Goal: Information Seeking & Learning: Learn about a topic

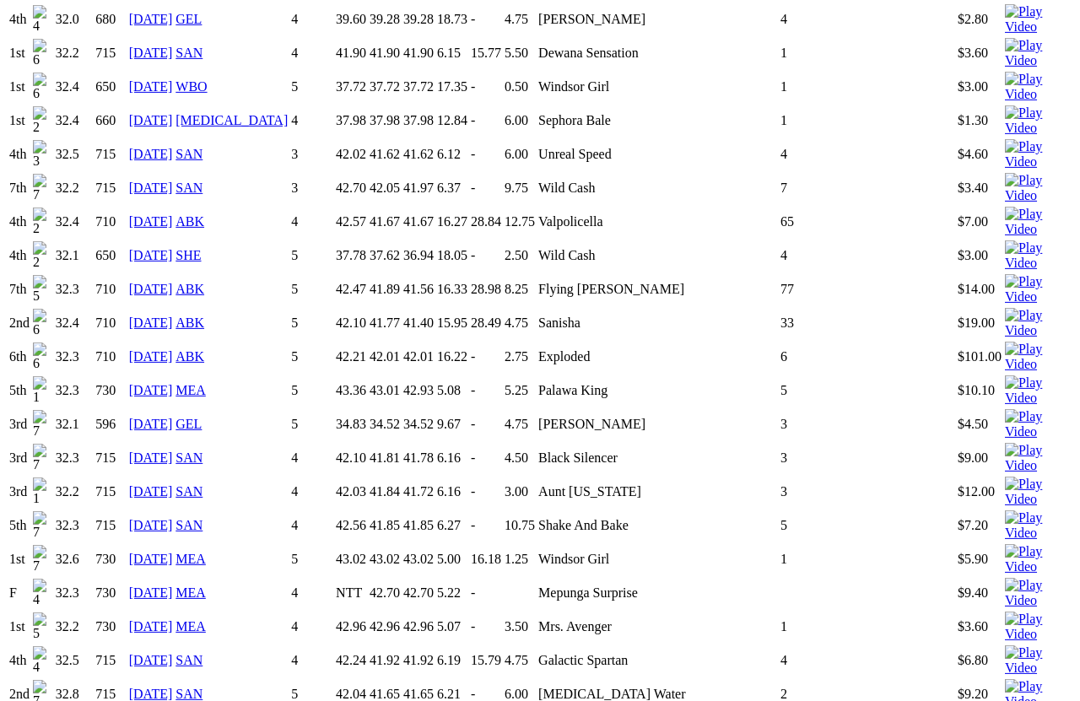
scroll to position [1973, 0]
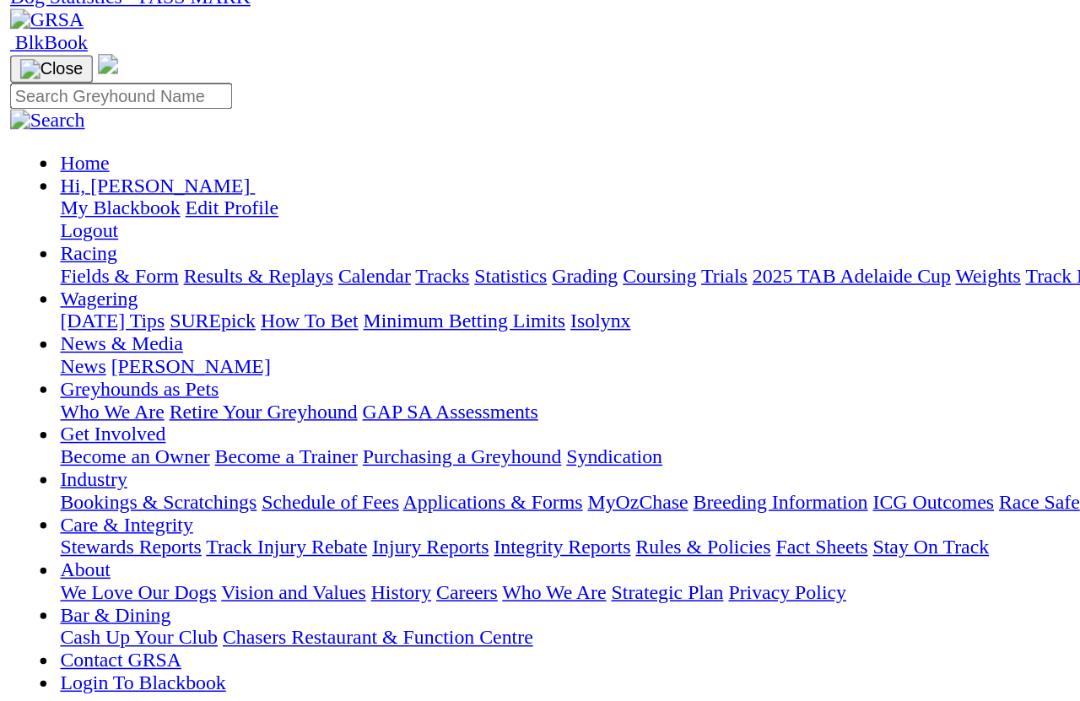
scroll to position [0, 0]
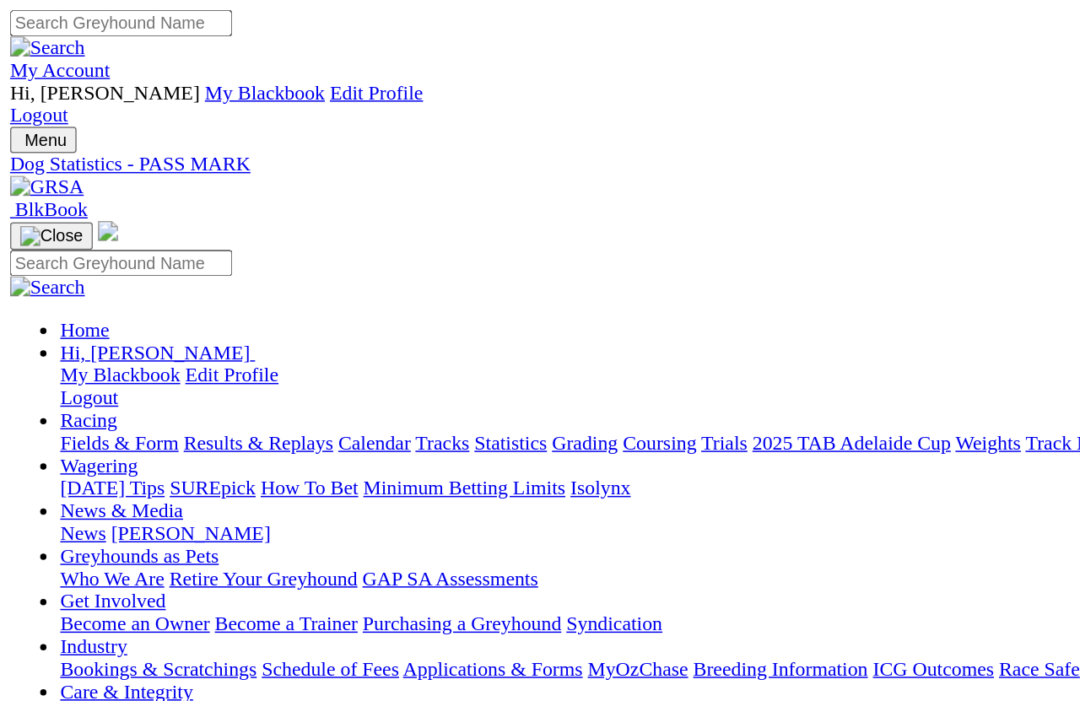
click at [52, 290] on link "Fields & Form" at bounding box center [80, 297] width 79 height 14
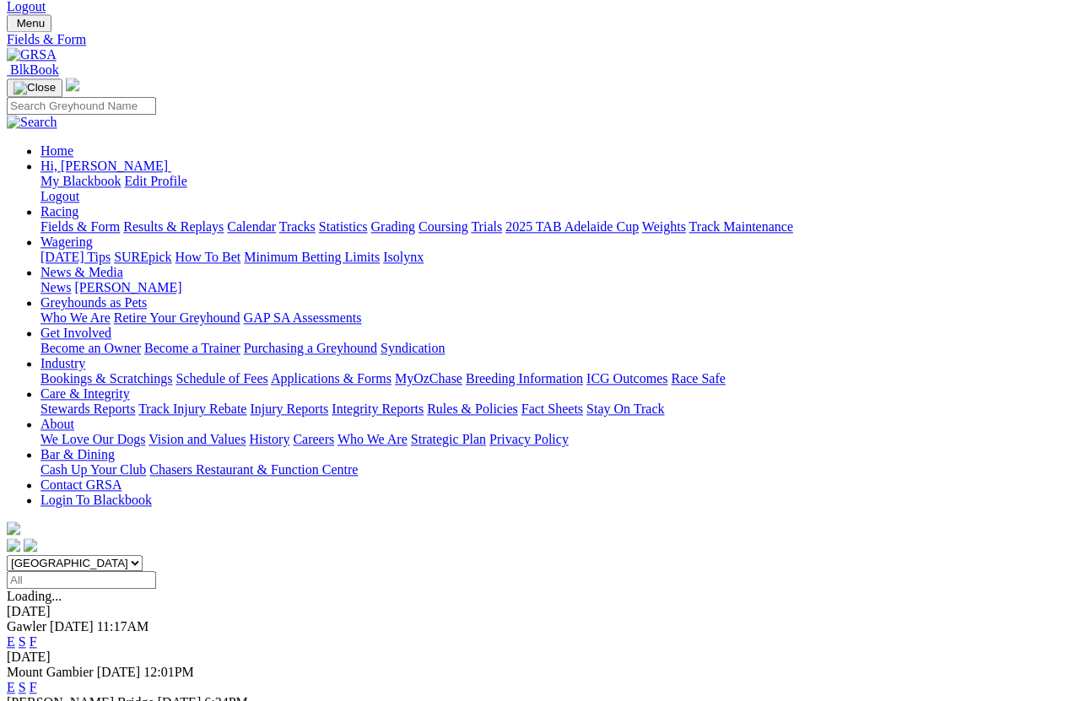
scroll to position [71, 0]
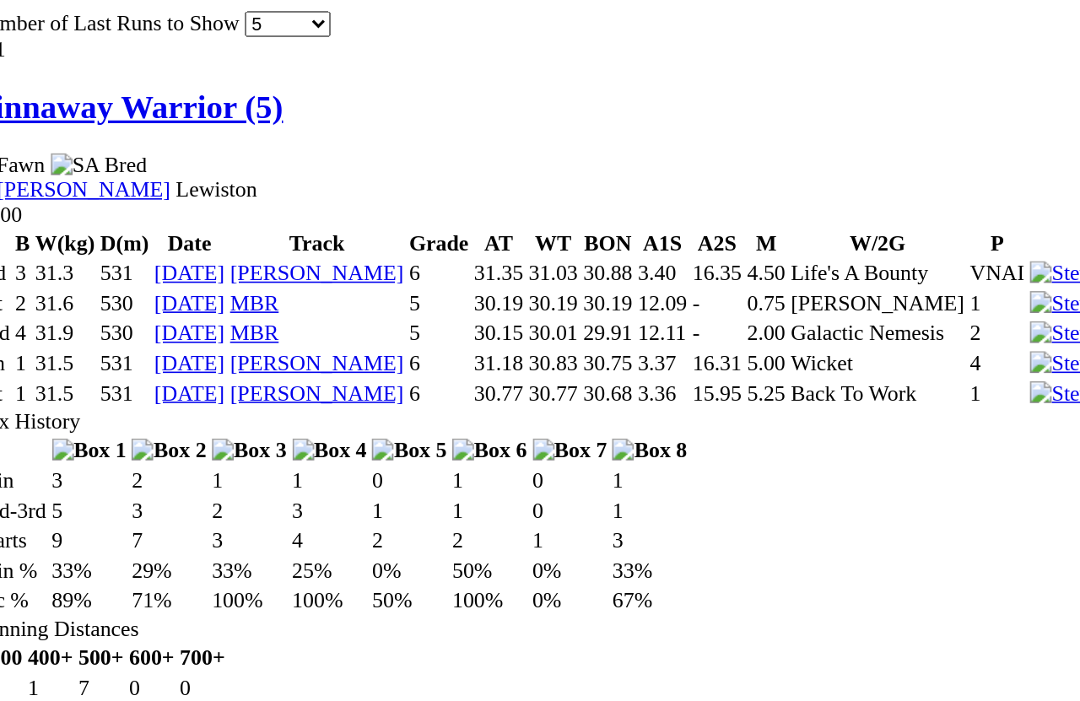
scroll to position [1684, 0]
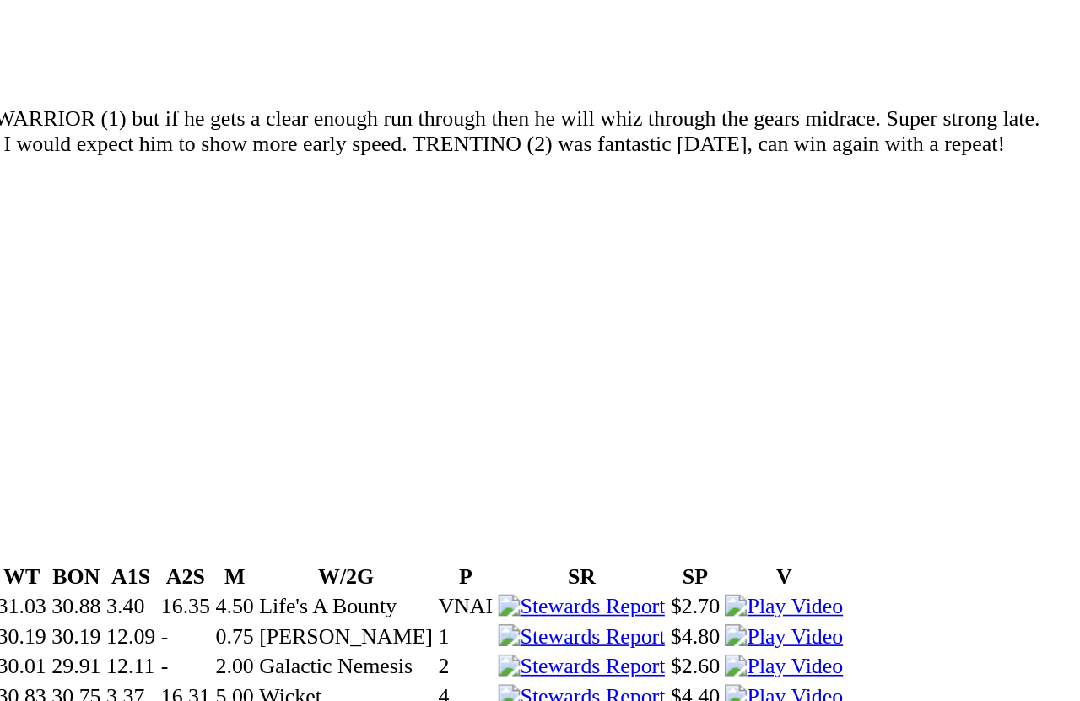
scroll to position [1496, 0]
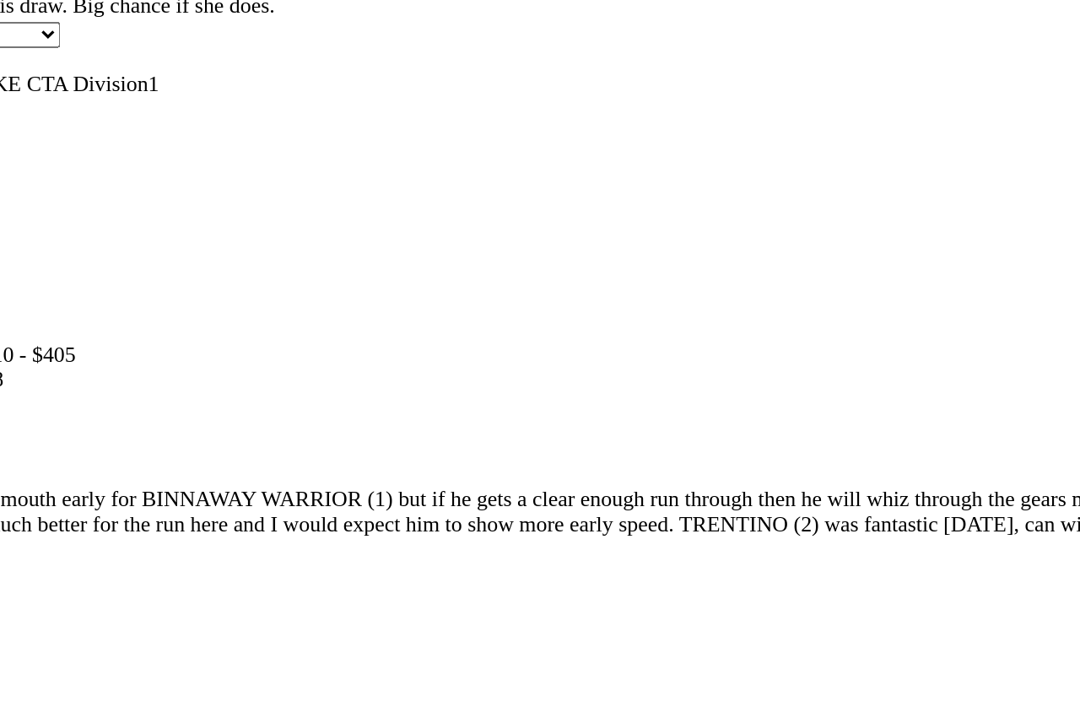
scroll to position [1465, 0]
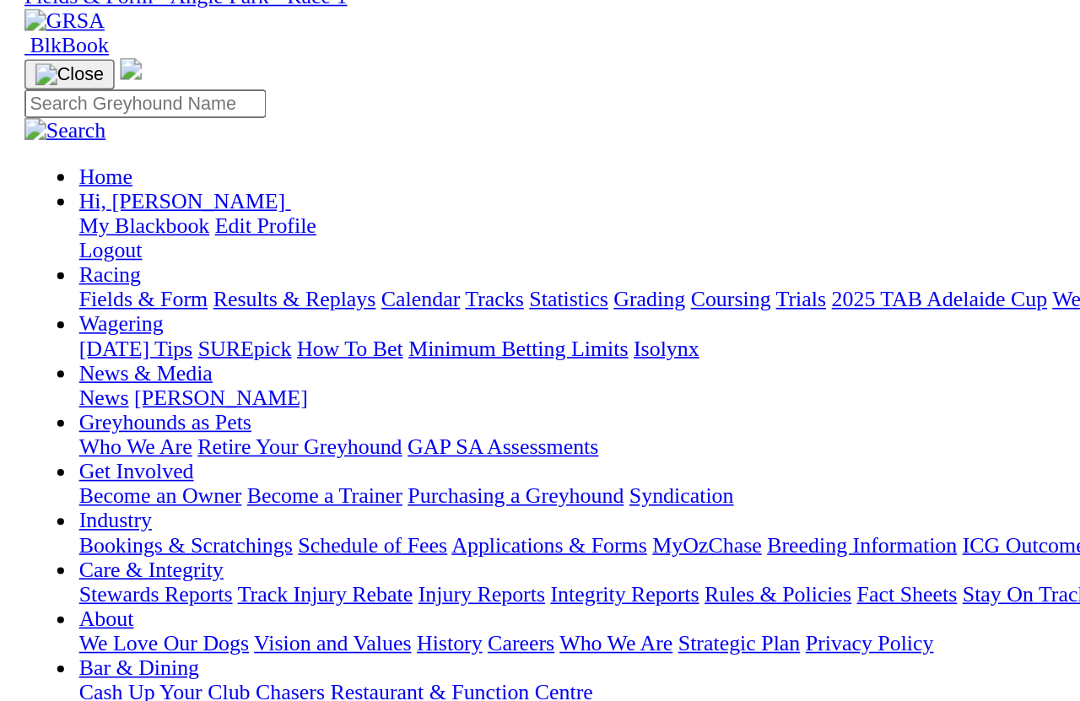
scroll to position [0, 0]
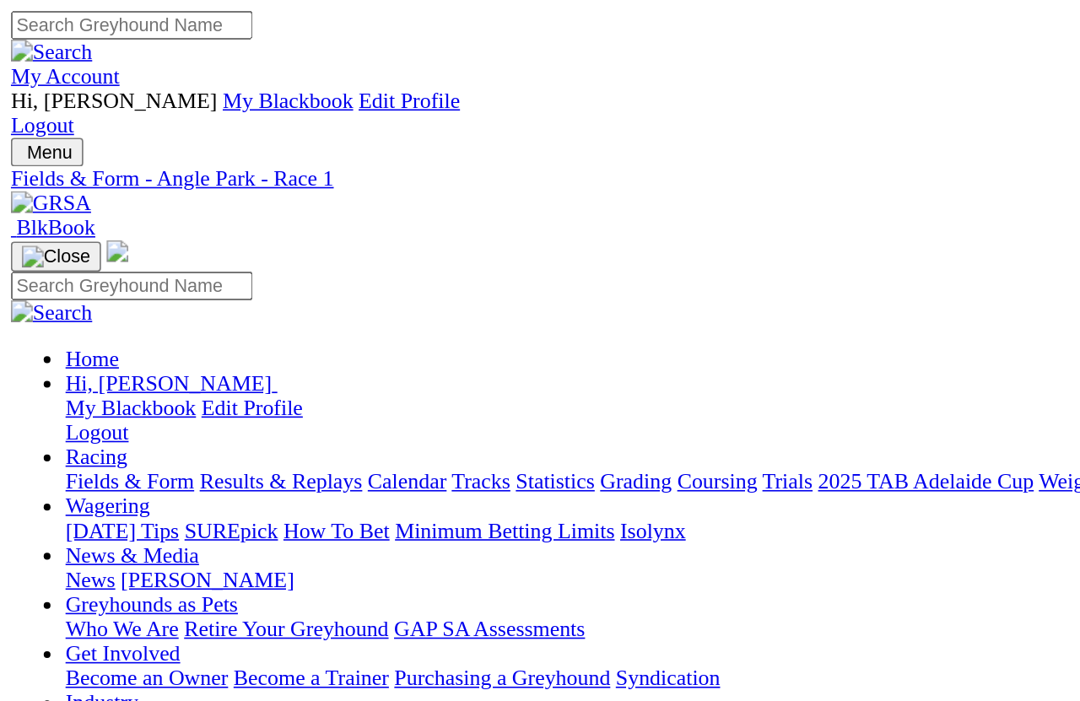
click at [68, 625] on span "7:07pm" at bounding box center [46, 697] width 41 height 14
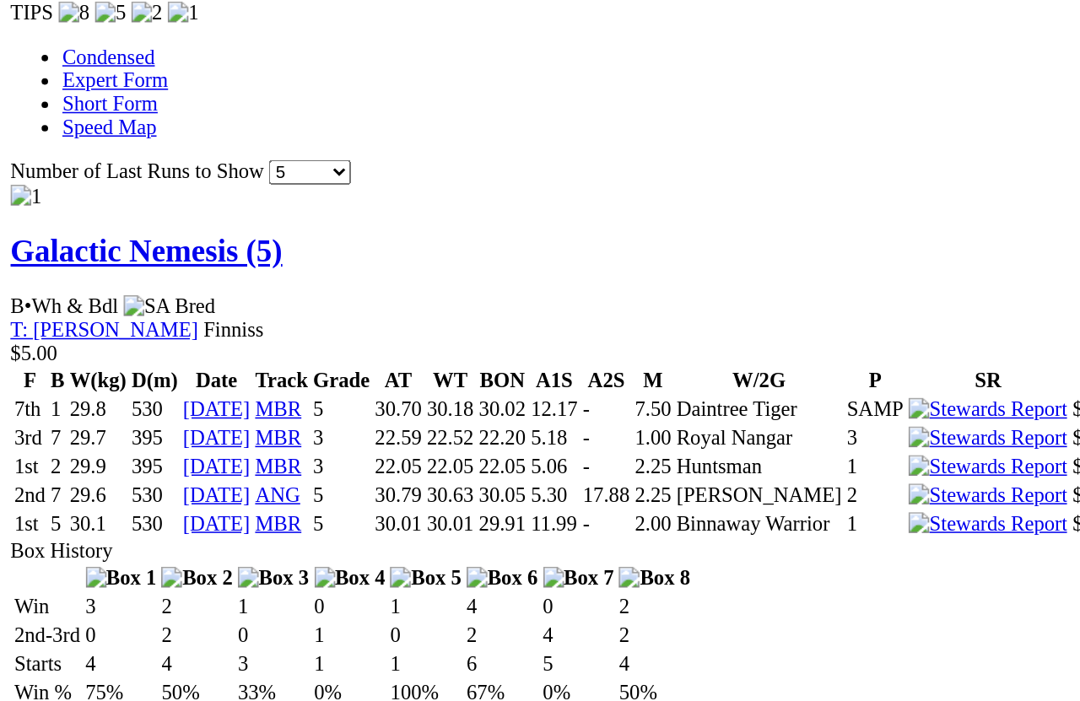
scroll to position [1677, 13]
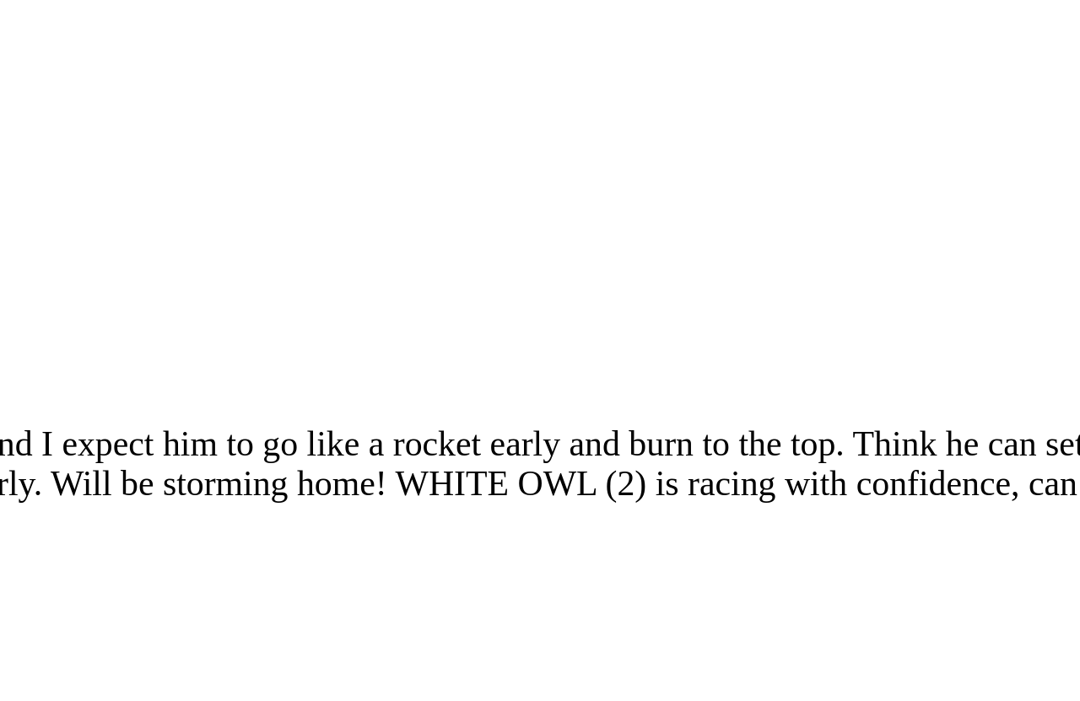
scroll to position [1672, 13]
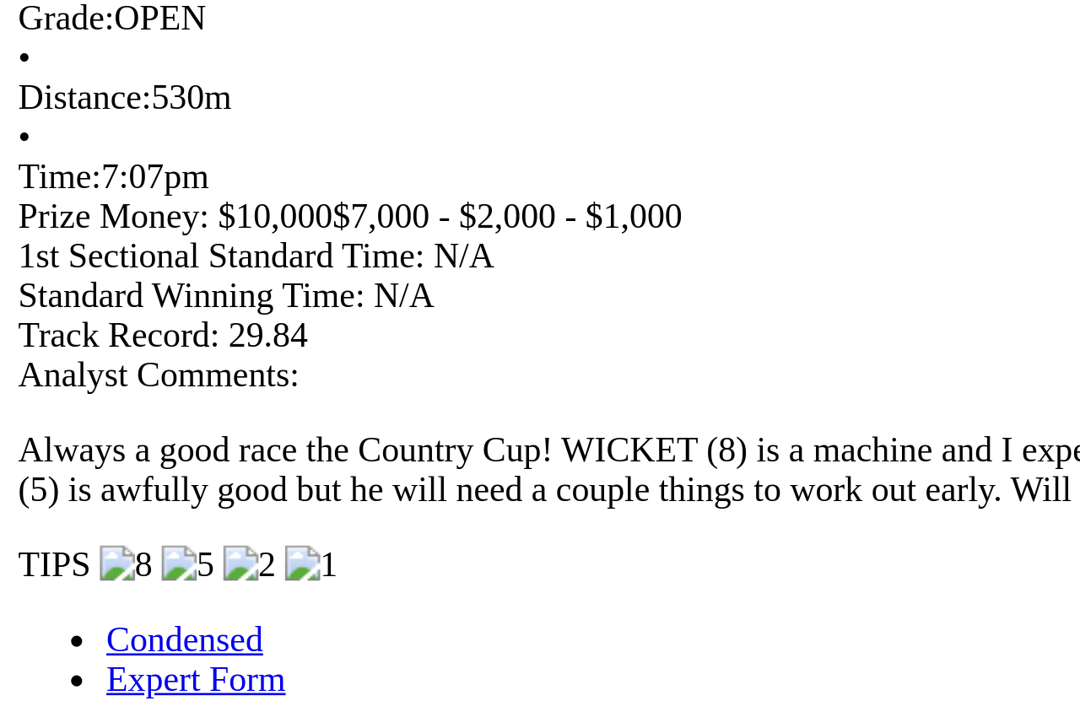
scroll to position [1672, 0]
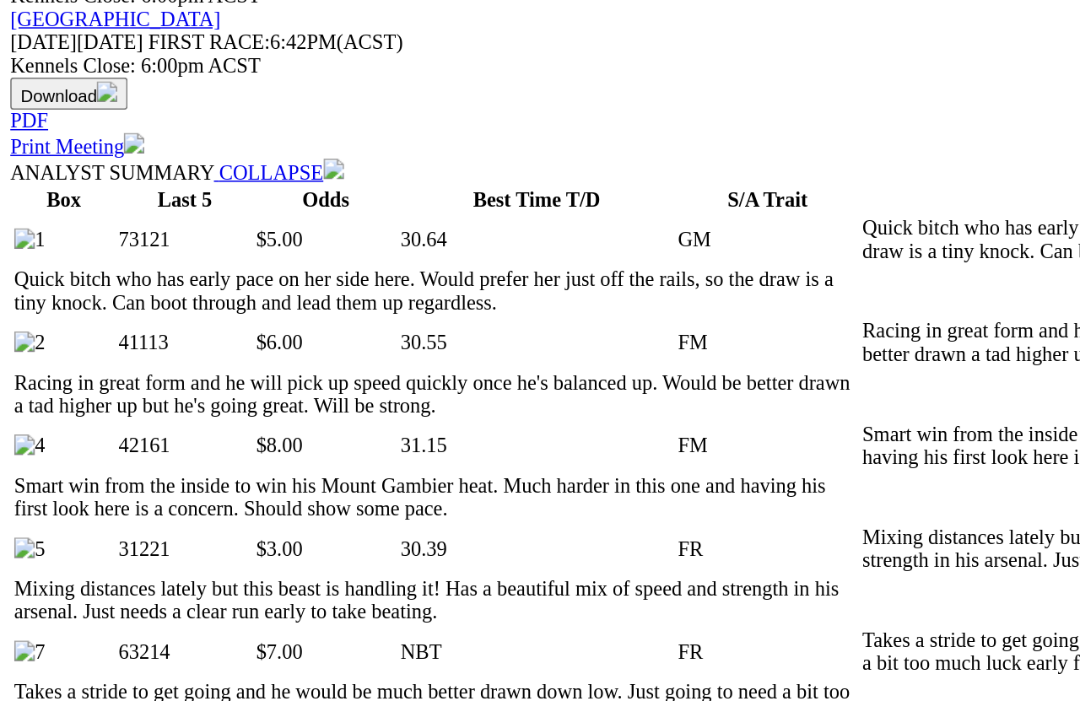
scroll to position [858, 0]
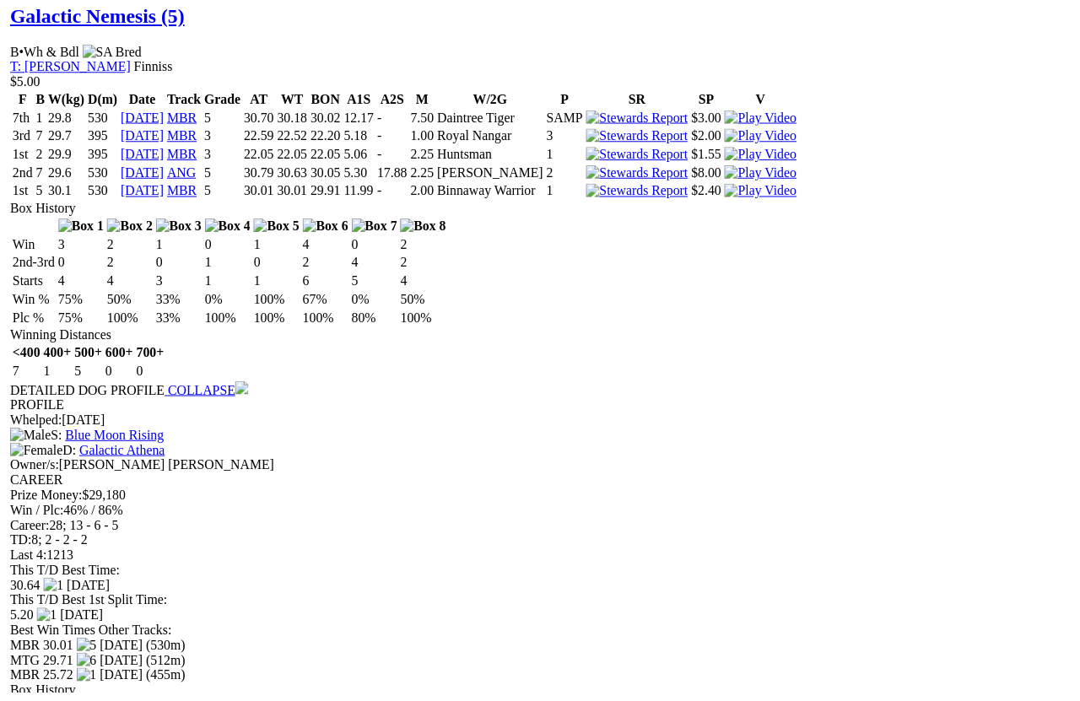
scroll to position [2062, 0]
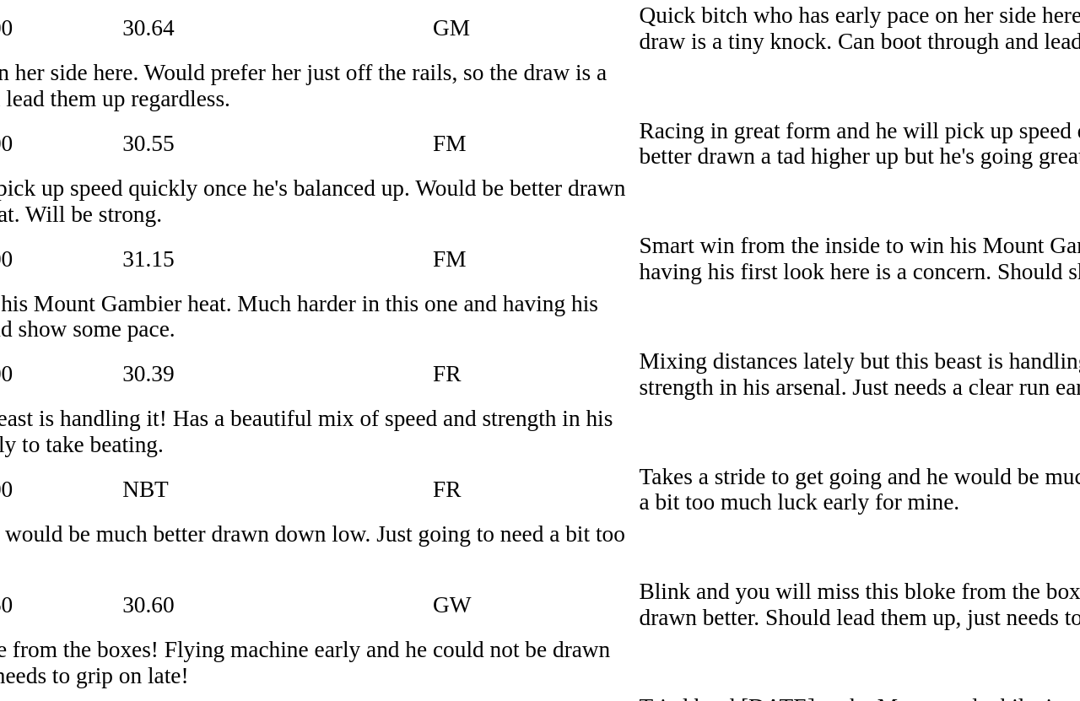
scroll to position [761, 0]
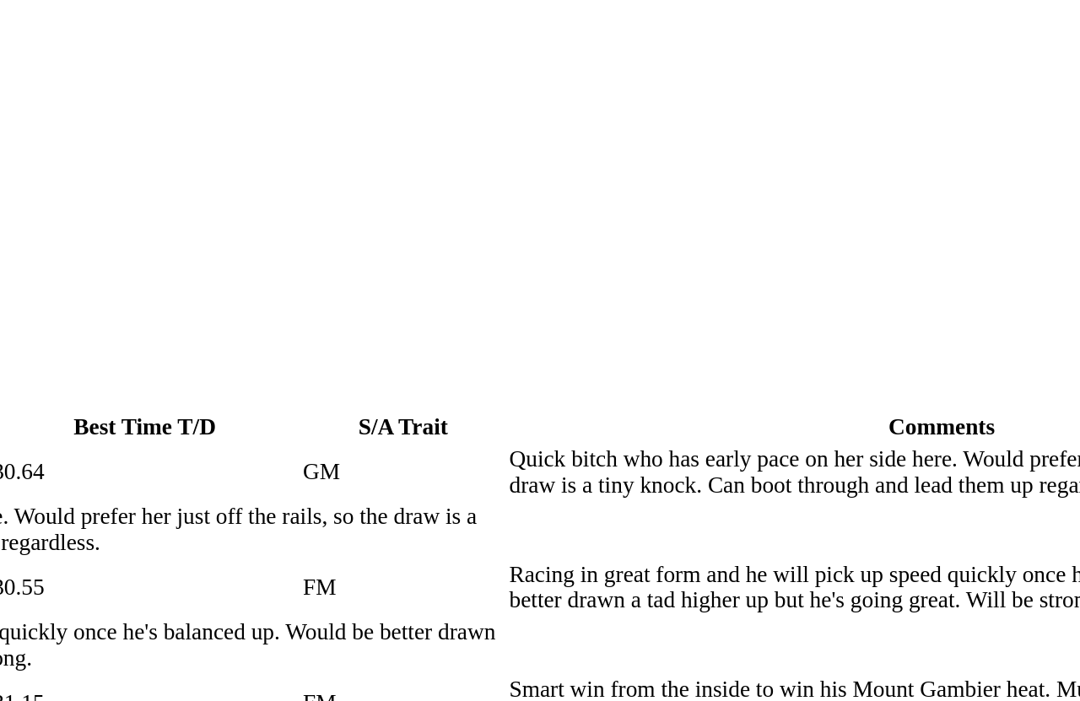
scroll to position [748, 0]
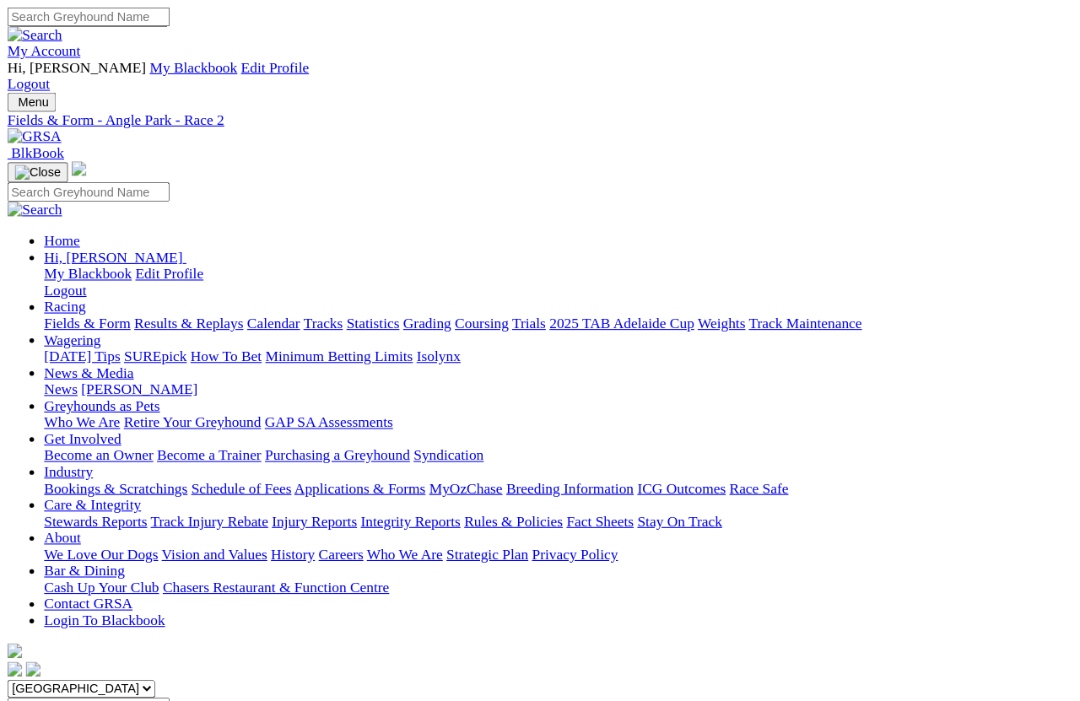
scroll to position [0, 95]
click at [68, 625] on span "7:27pm" at bounding box center [46, 713] width 41 height 14
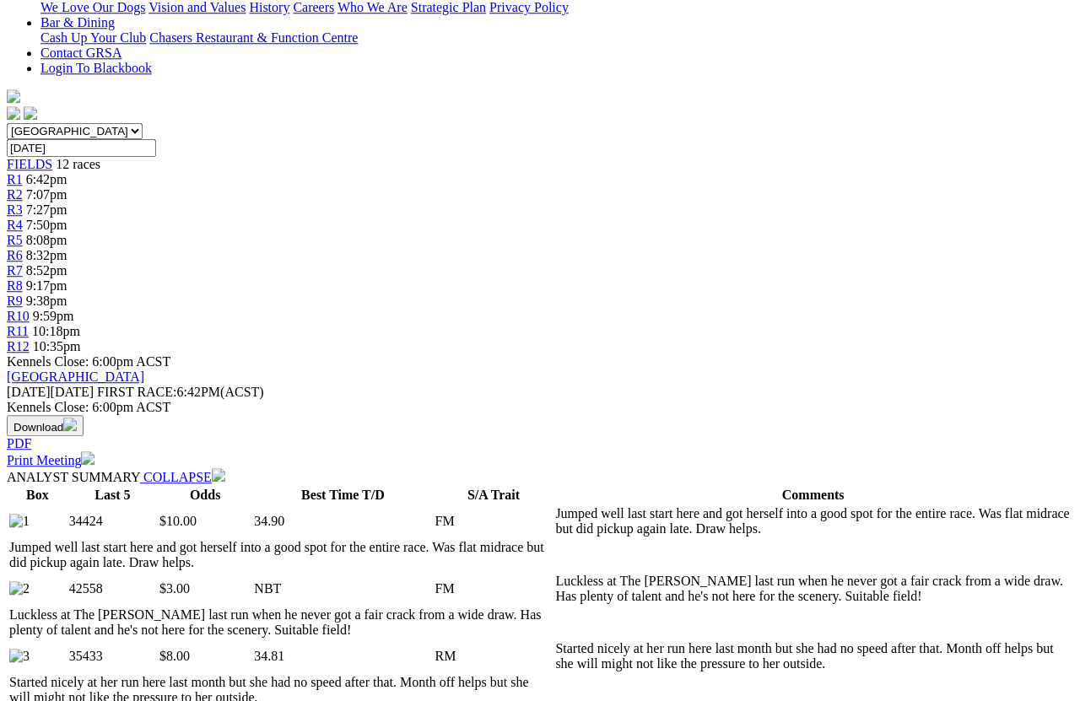
scroll to position [546, 0]
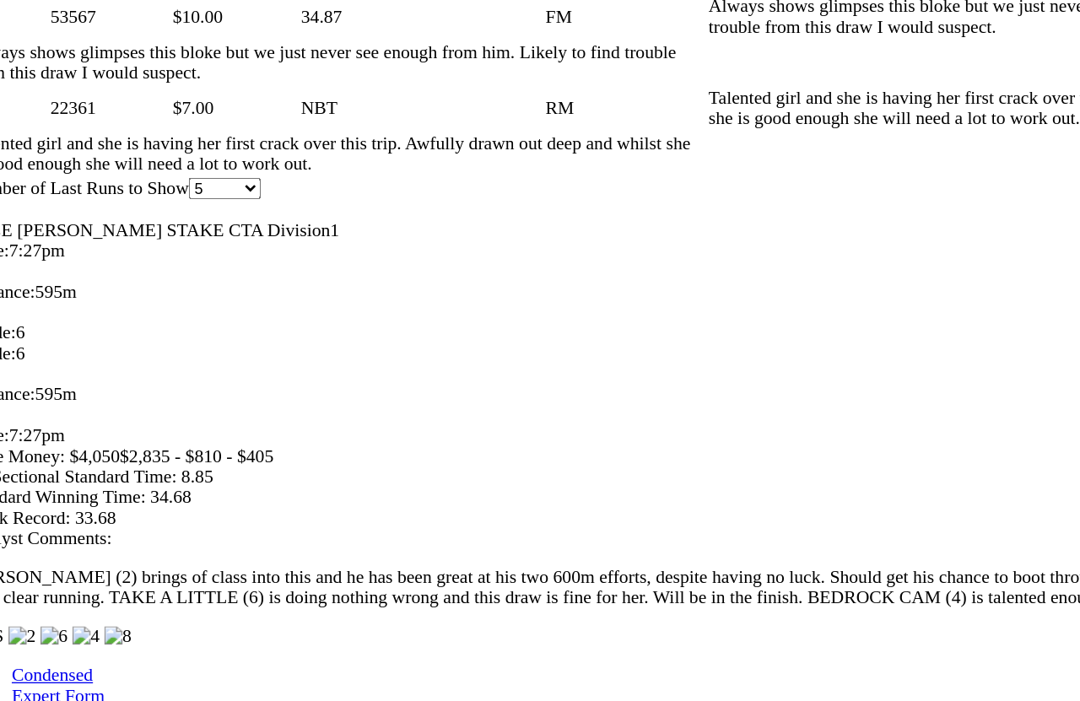
scroll to position [1243, 0]
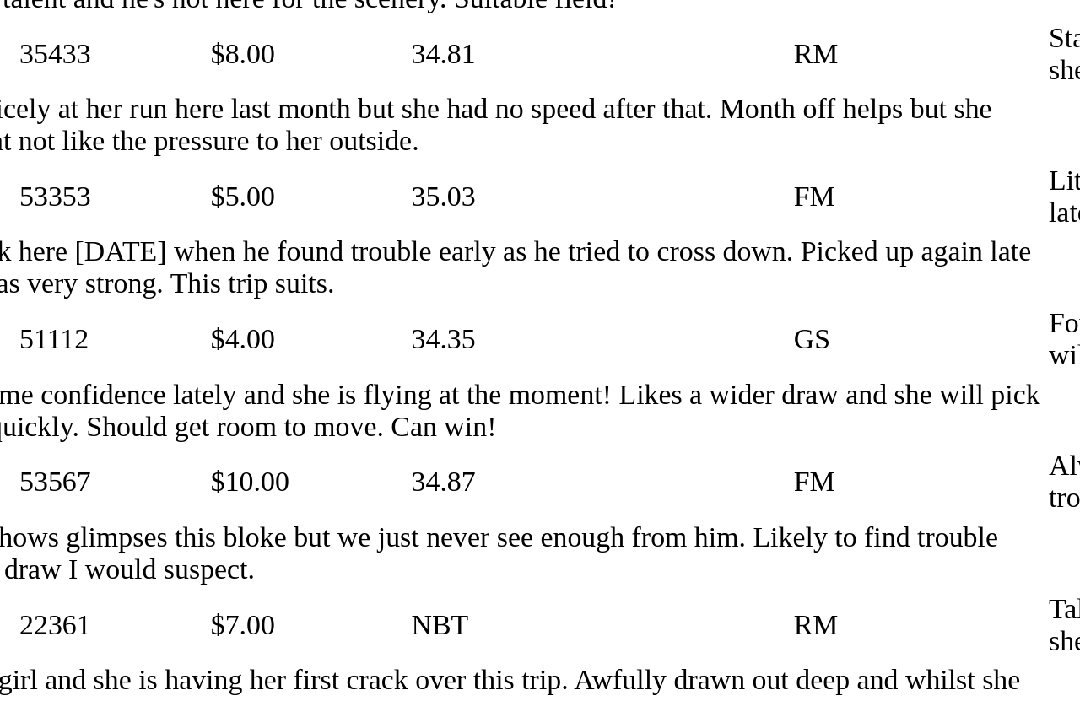
scroll to position [1076, 0]
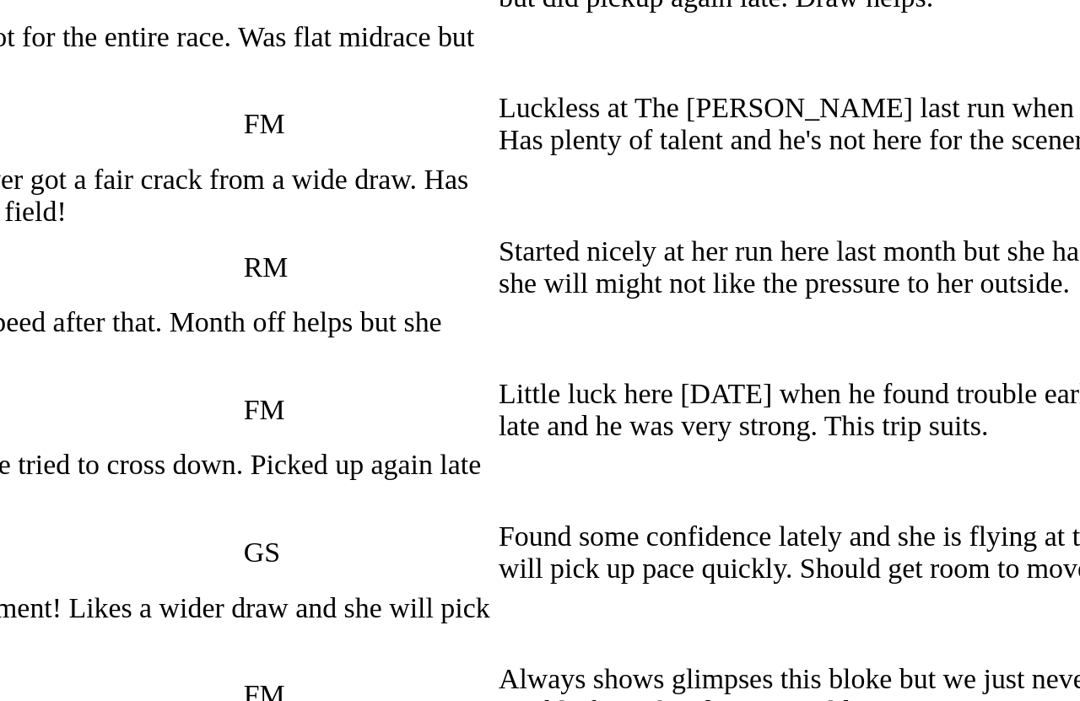
scroll to position [1031, 0]
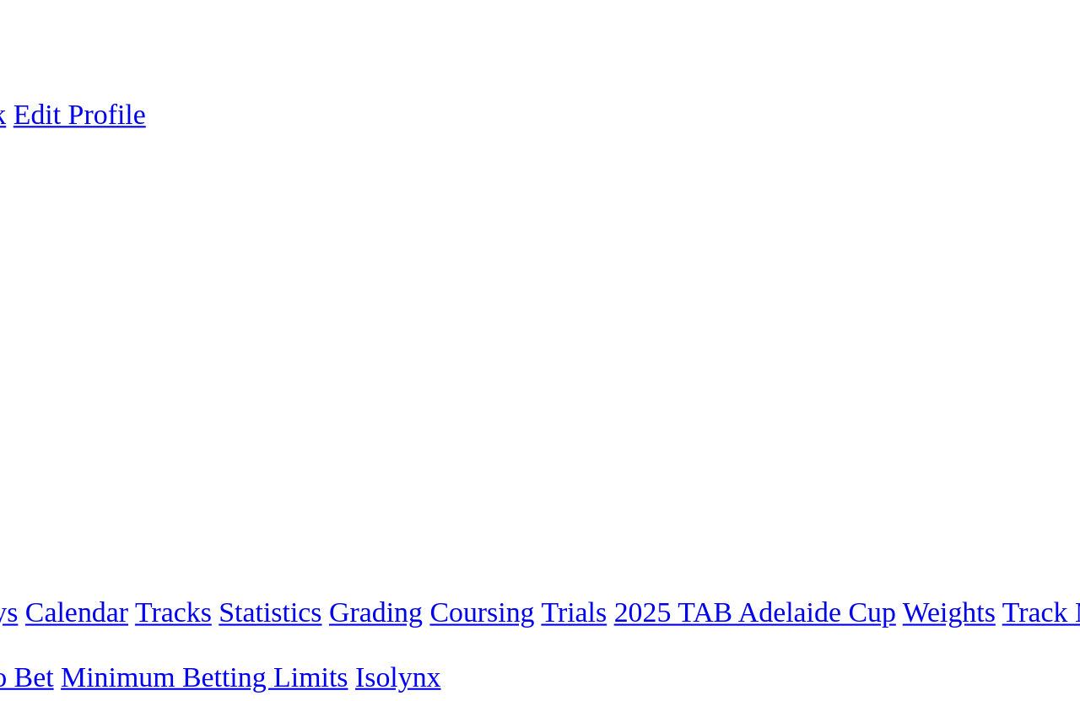
scroll to position [0, 0]
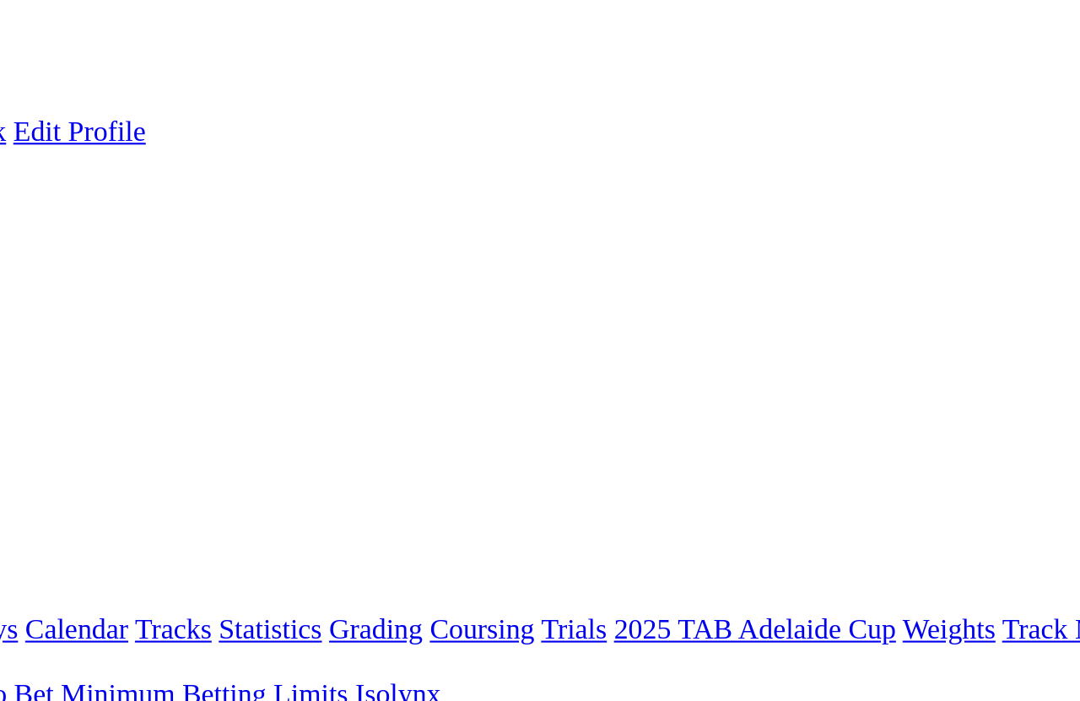
click at [322, 290] on link "Statistics" at bounding box center [343, 297] width 49 height 14
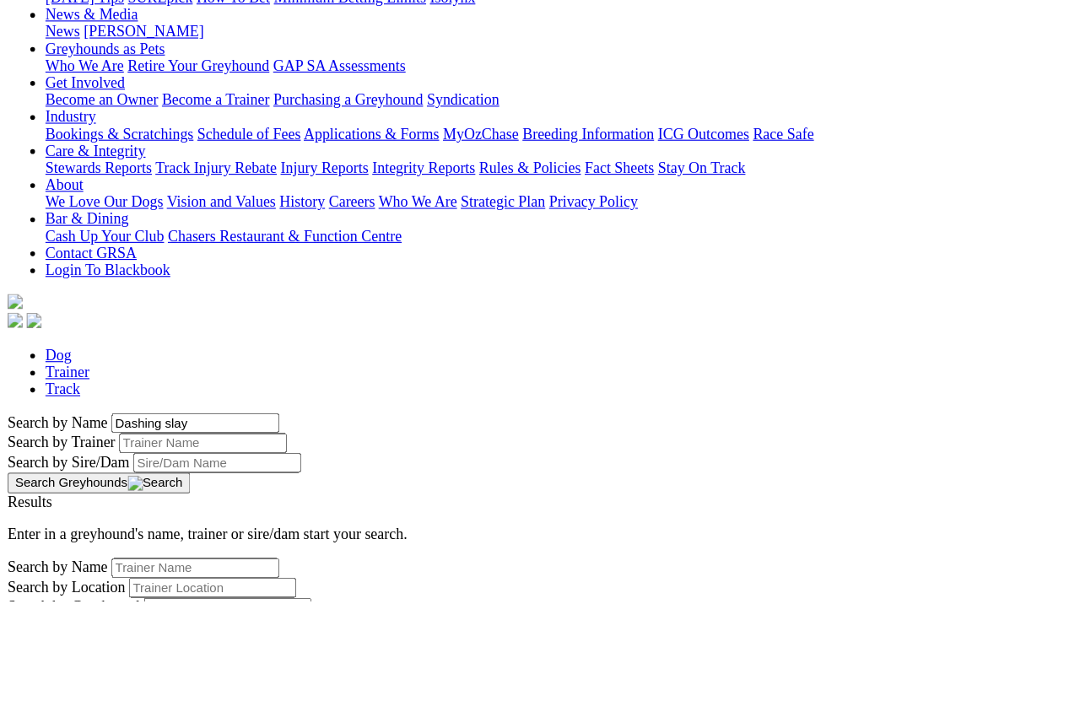
scroll to position [89, 0]
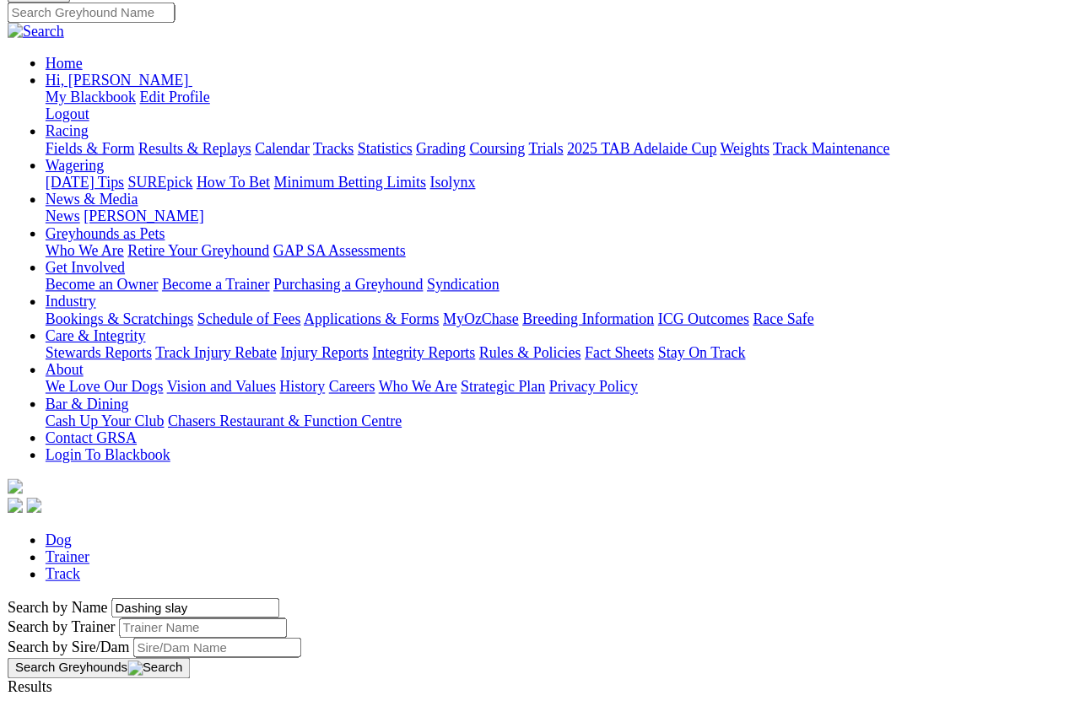
type input "Dashing slay"
click at [170, 625] on button "Search Greyhounds" at bounding box center [88, 672] width 163 height 19
click at [79, 625] on link "Dashing Slay" at bounding box center [43, 703] width 73 height 14
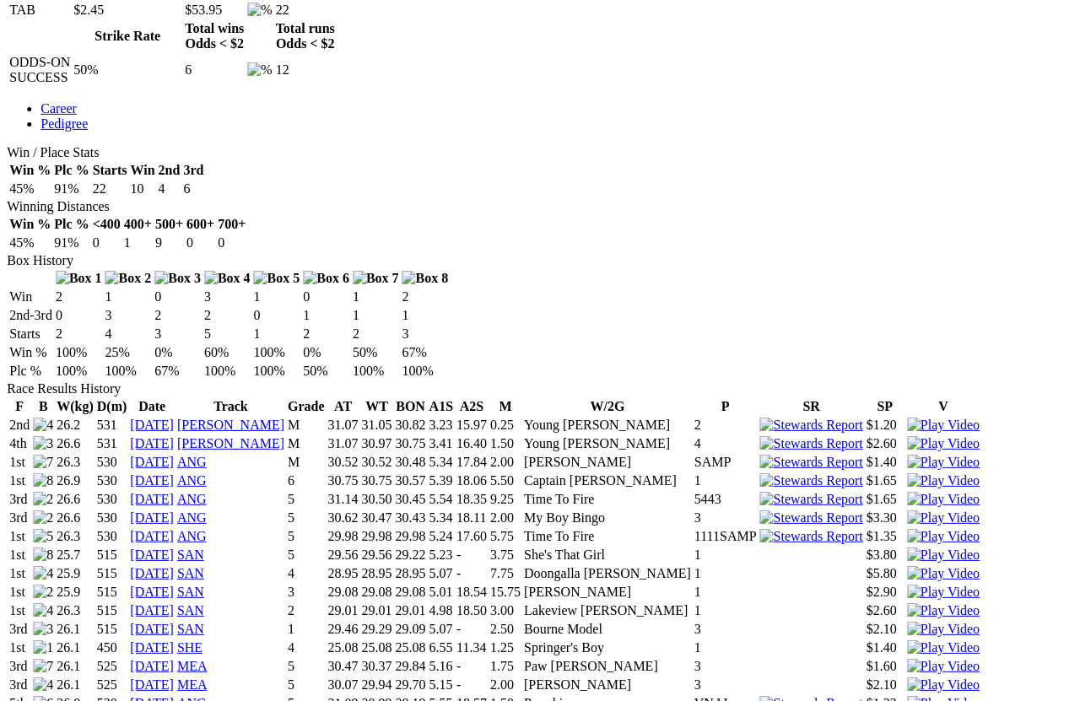
scroll to position [927, 0]
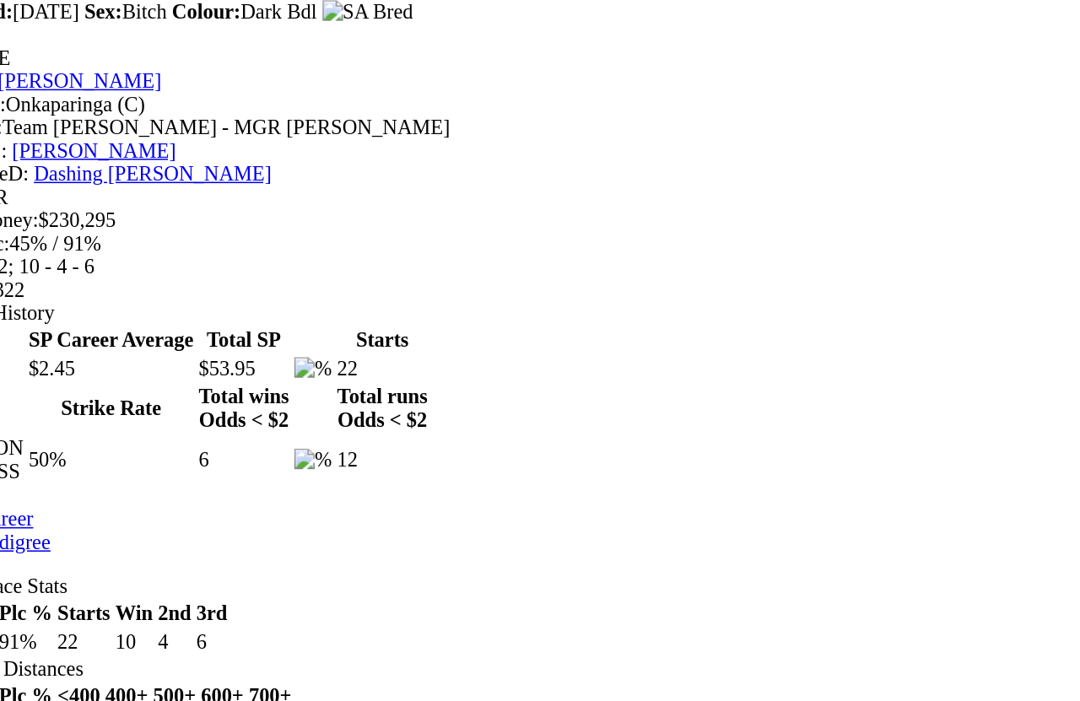
scroll to position [697, 0]
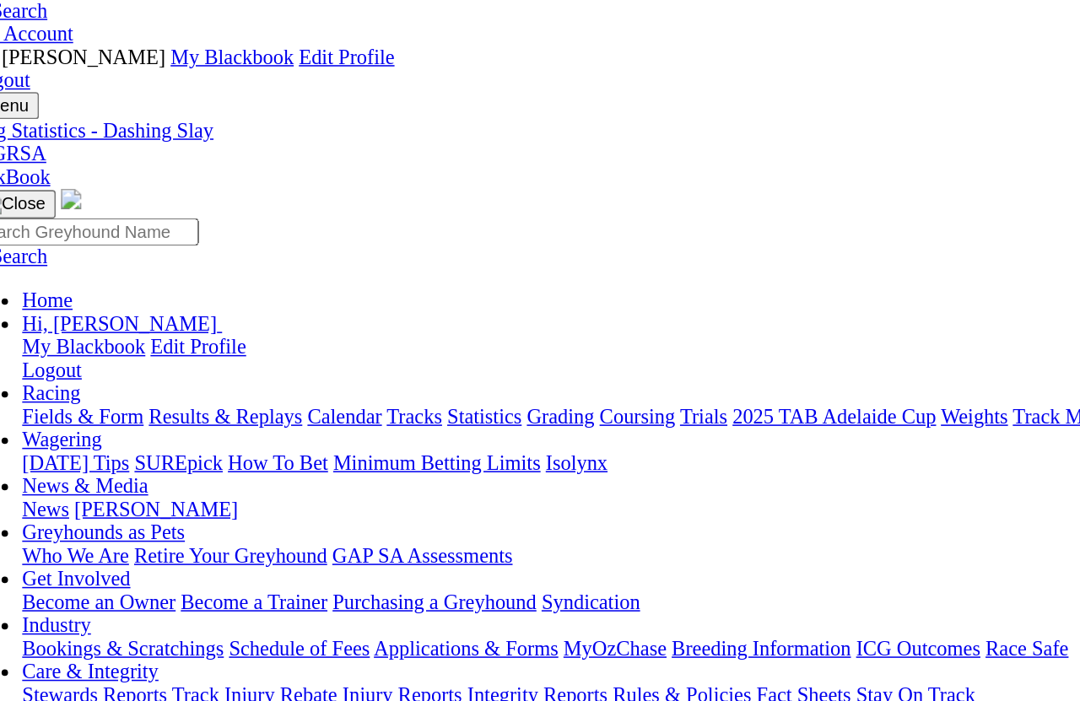
scroll to position [0, 0]
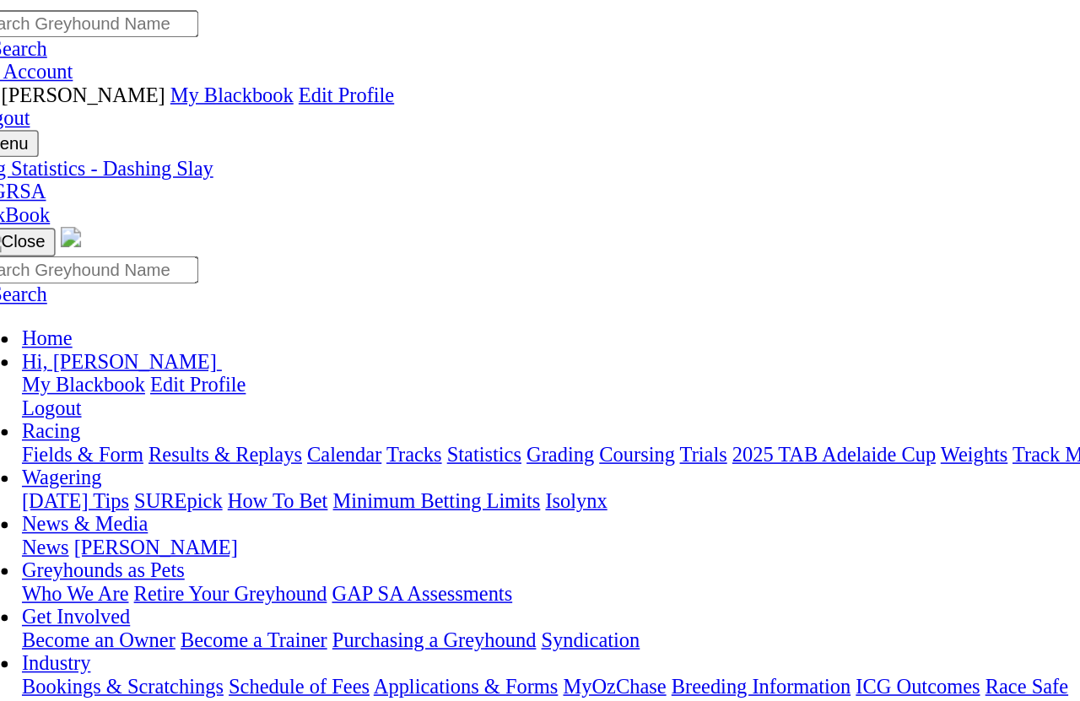
click at [46, 290] on link "Fields & Form" at bounding box center [80, 297] width 79 height 14
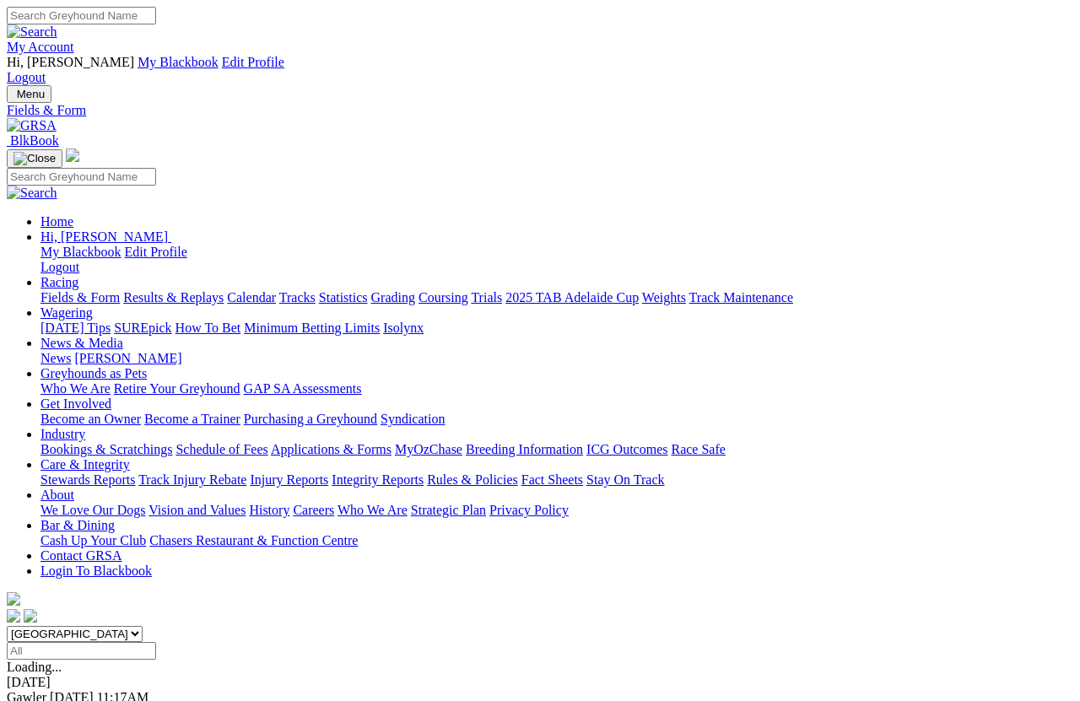
scroll to position [121, 0]
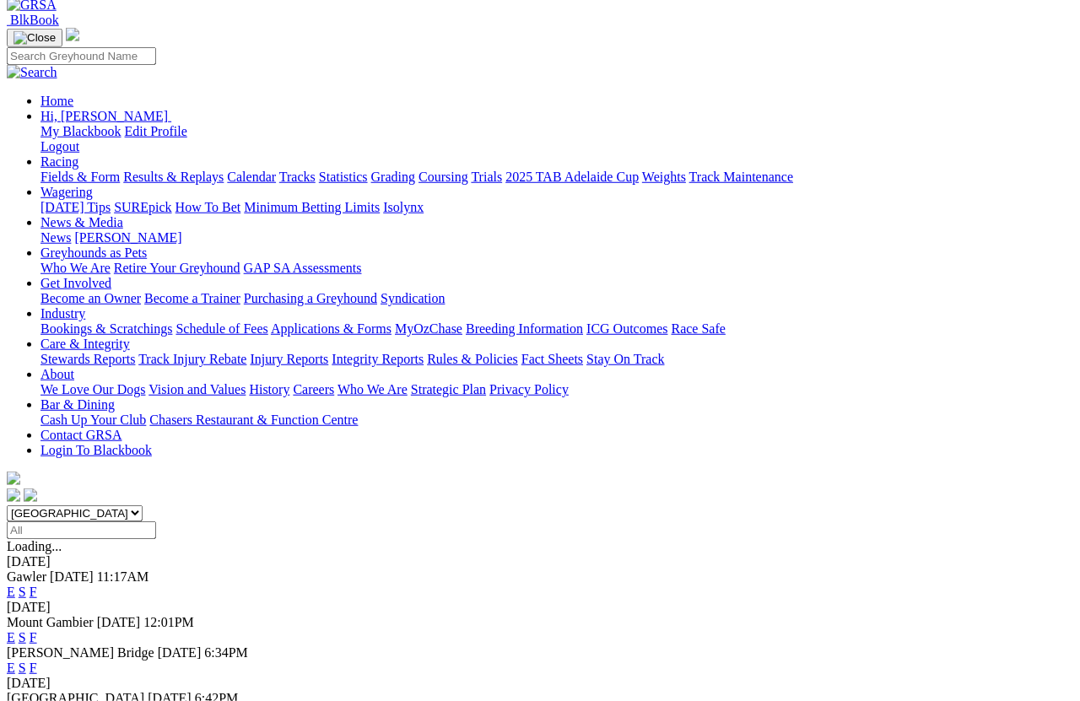
click at [37, 701] on link "F" at bounding box center [34, 713] width 8 height 14
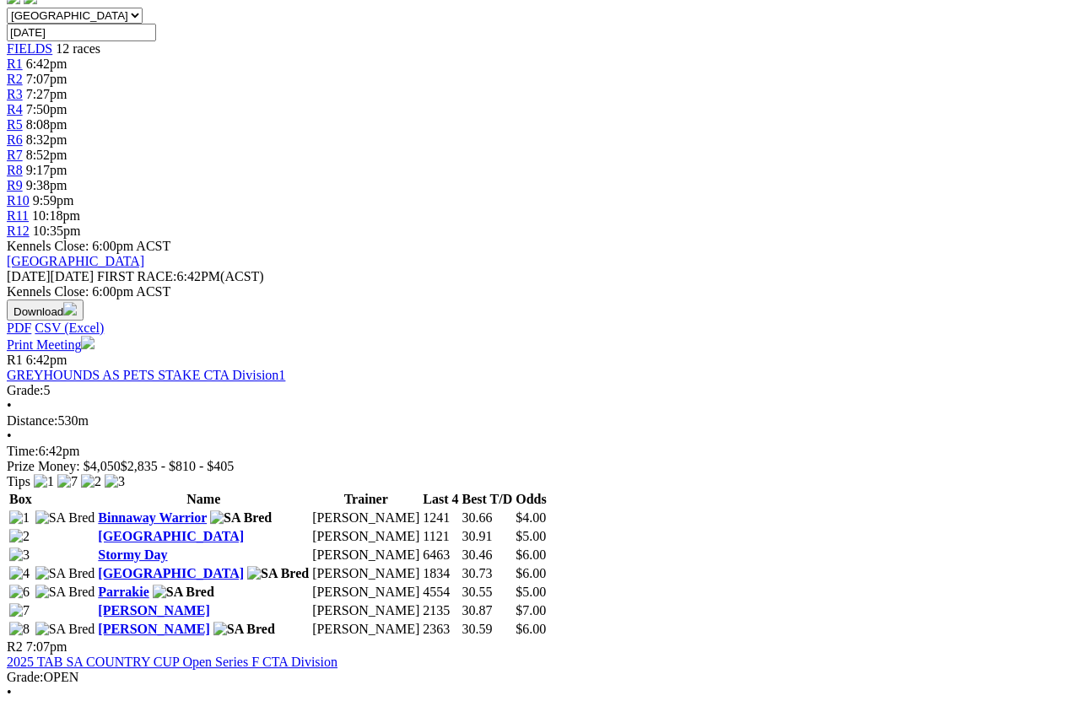
scroll to position [619, 0]
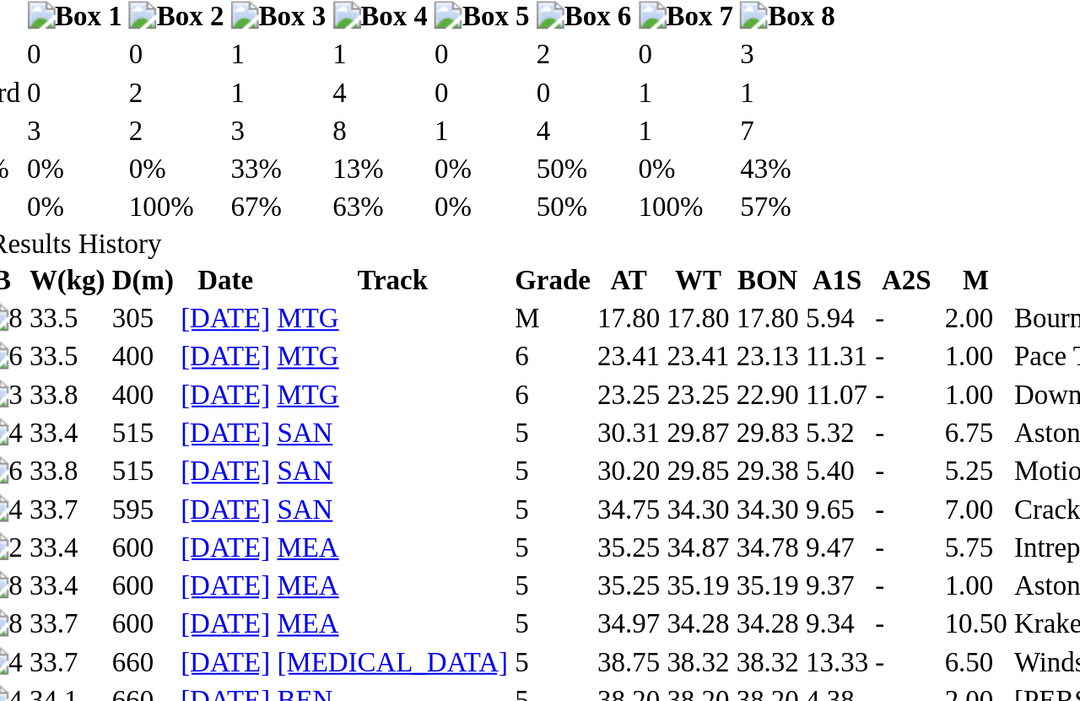
scroll to position [1067, 0]
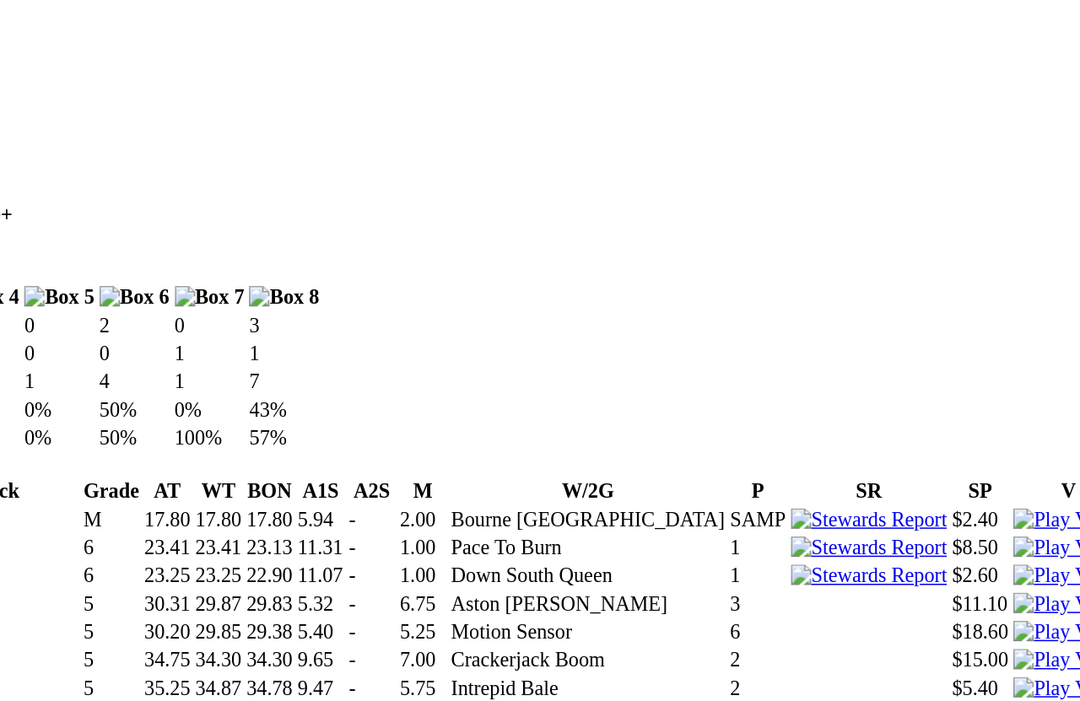
scroll to position [1010, 0]
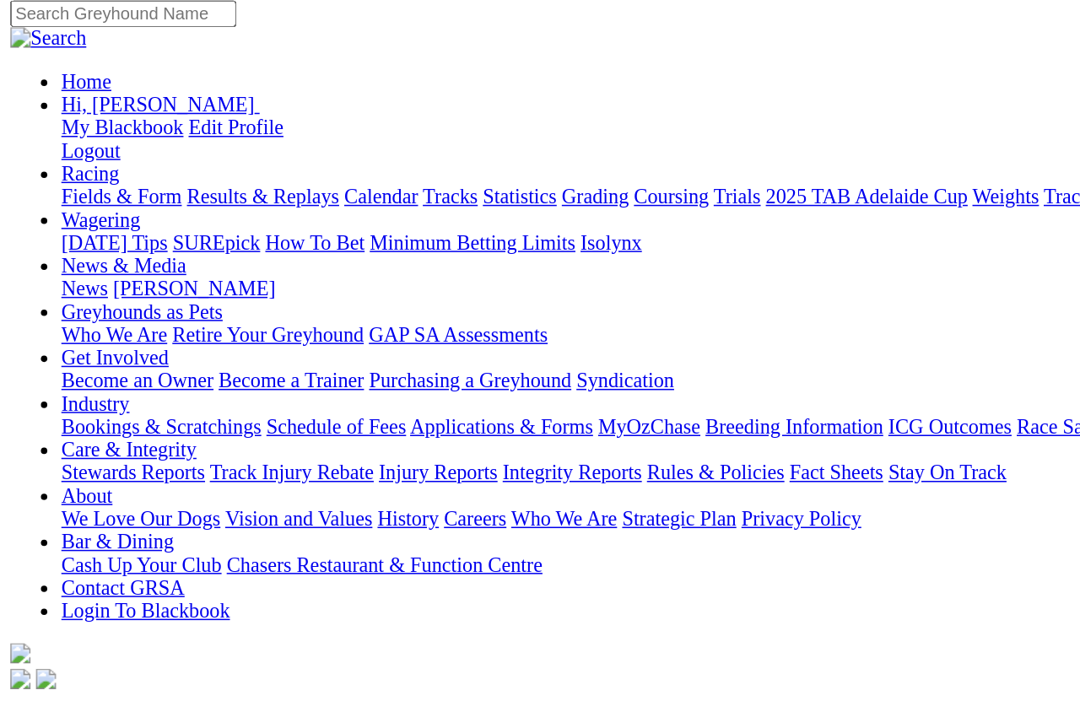
scroll to position [167, 0]
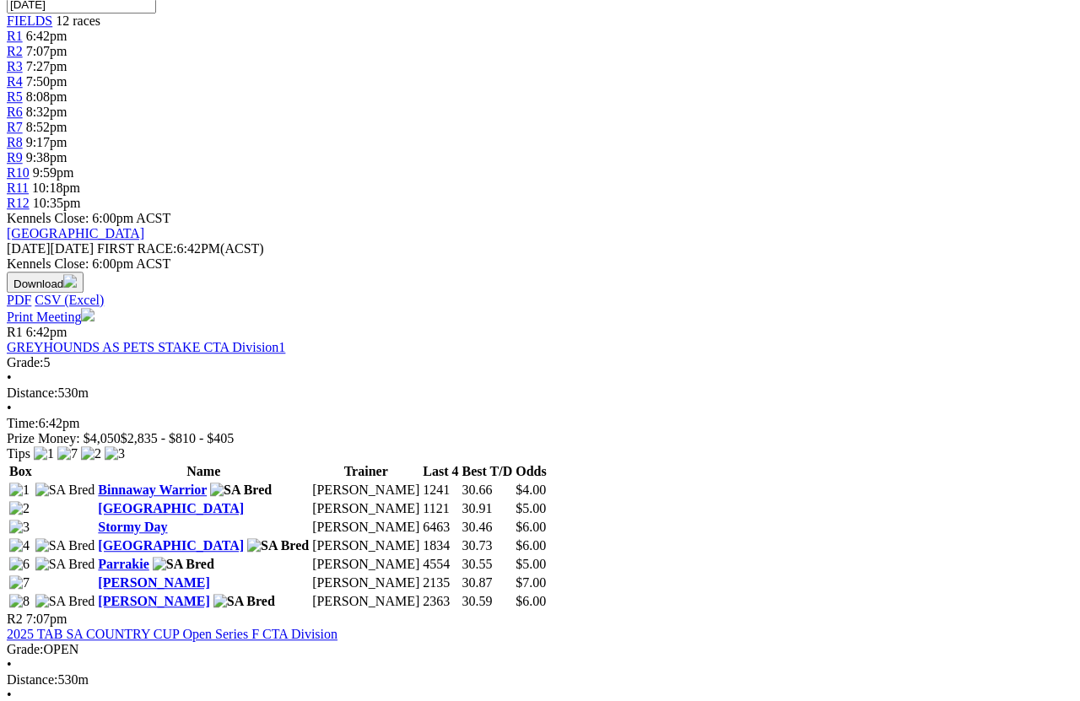
scroll to position [647, 0]
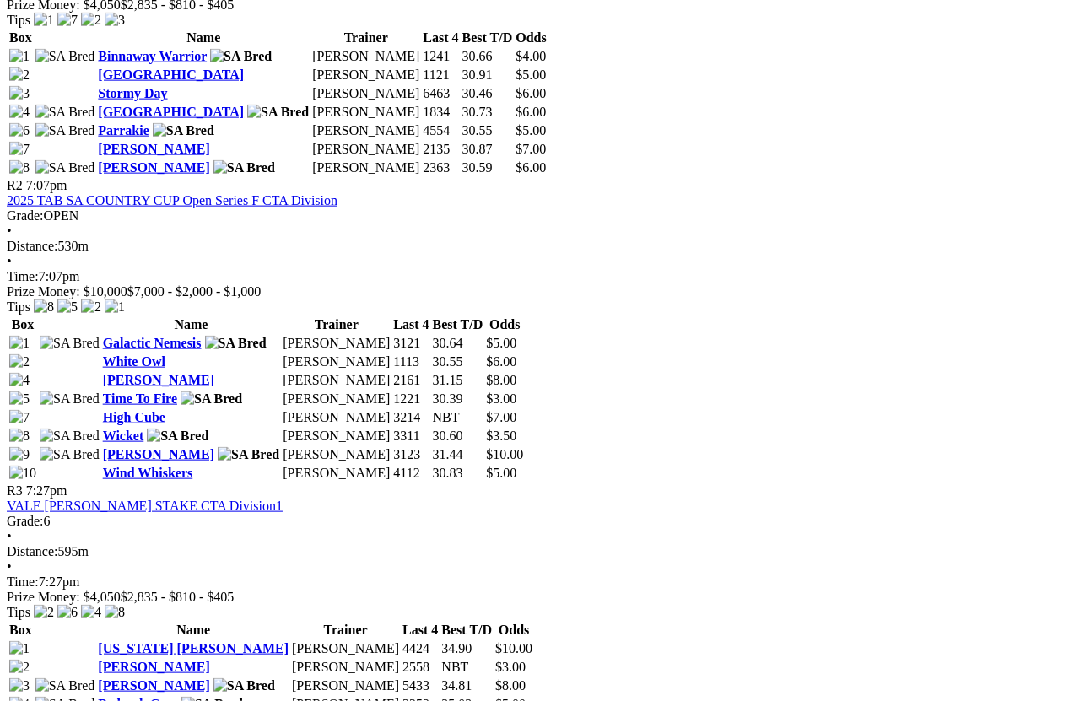
scroll to position [1085, 0]
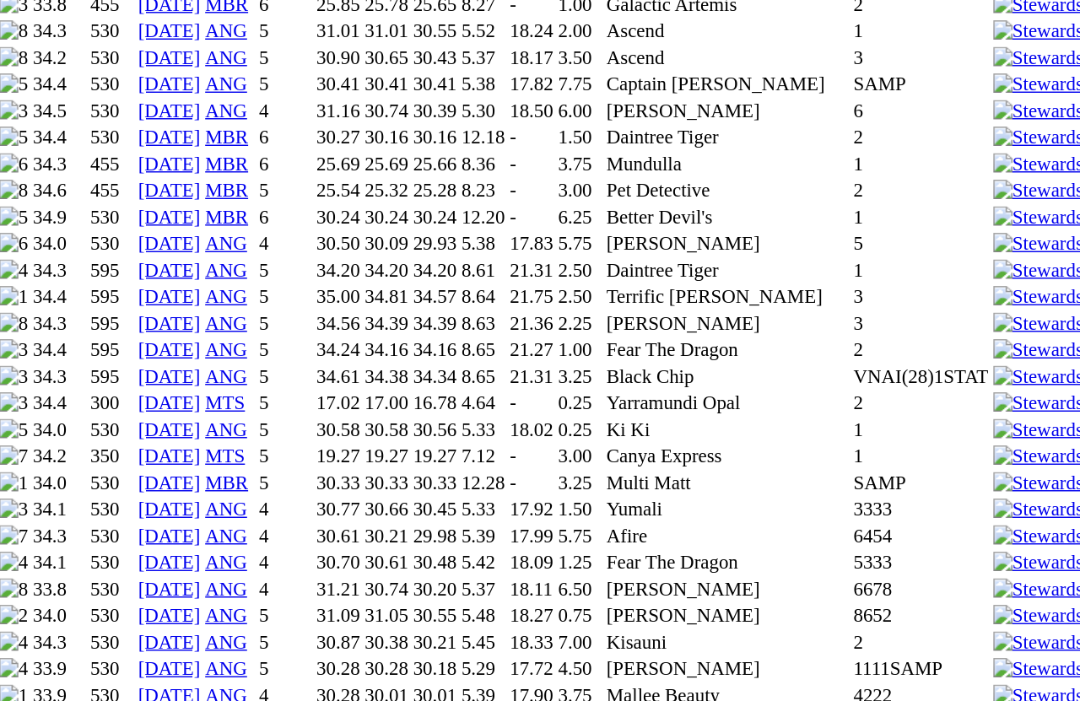
scroll to position [1506, 0]
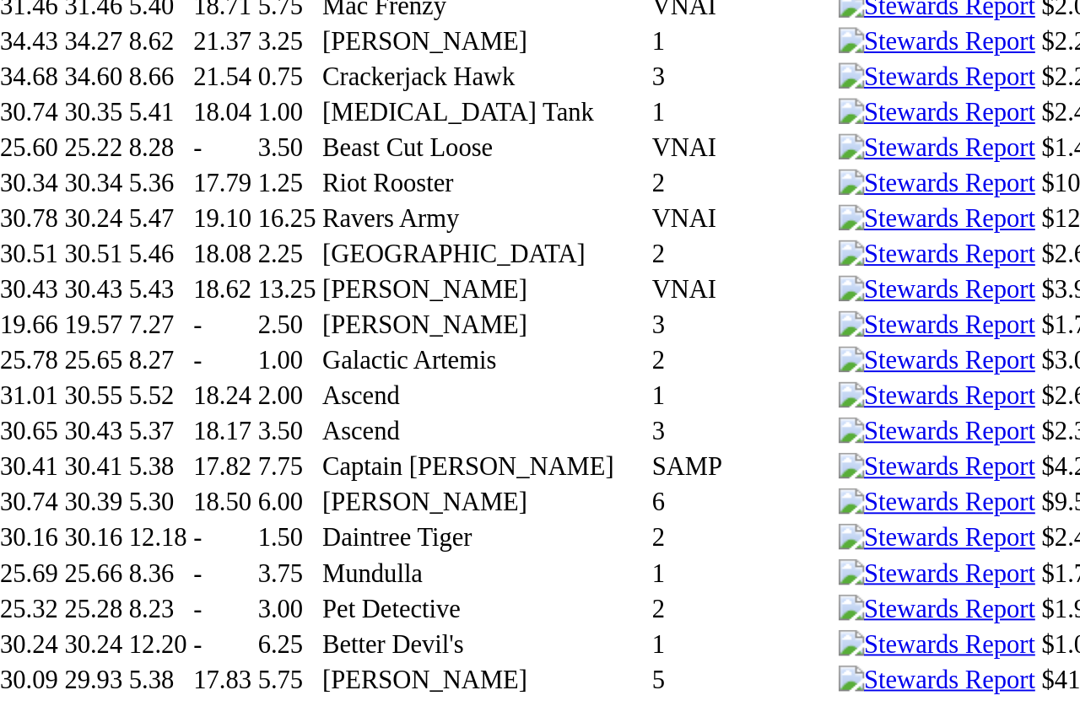
scroll to position [1480, 0]
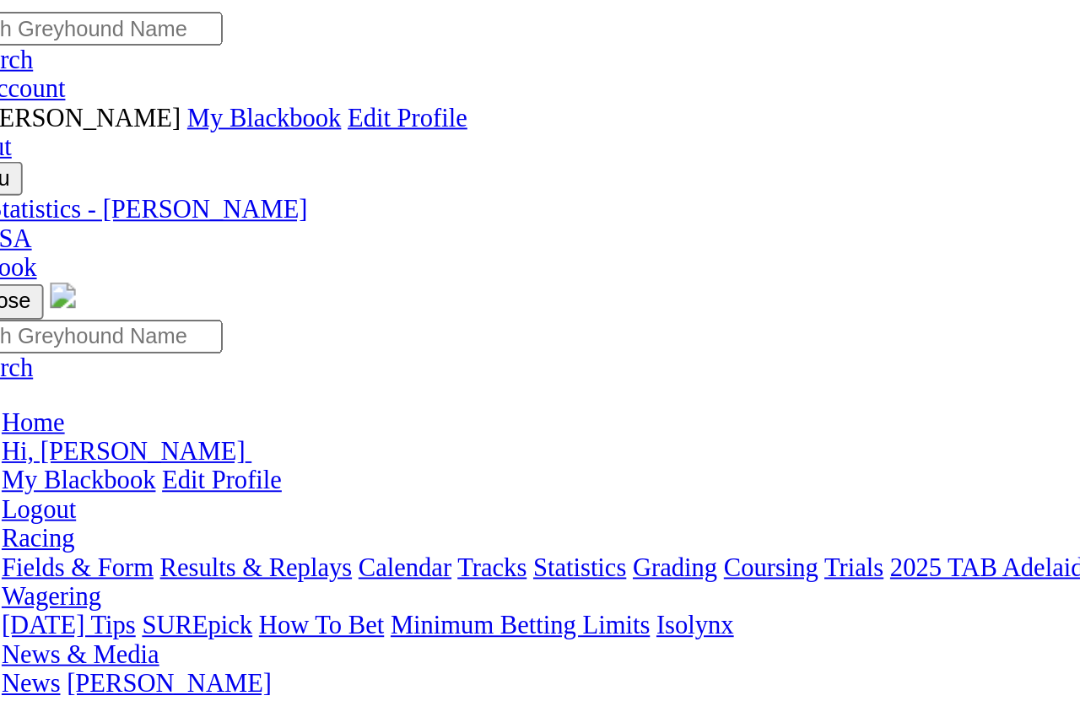
scroll to position [0, 0]
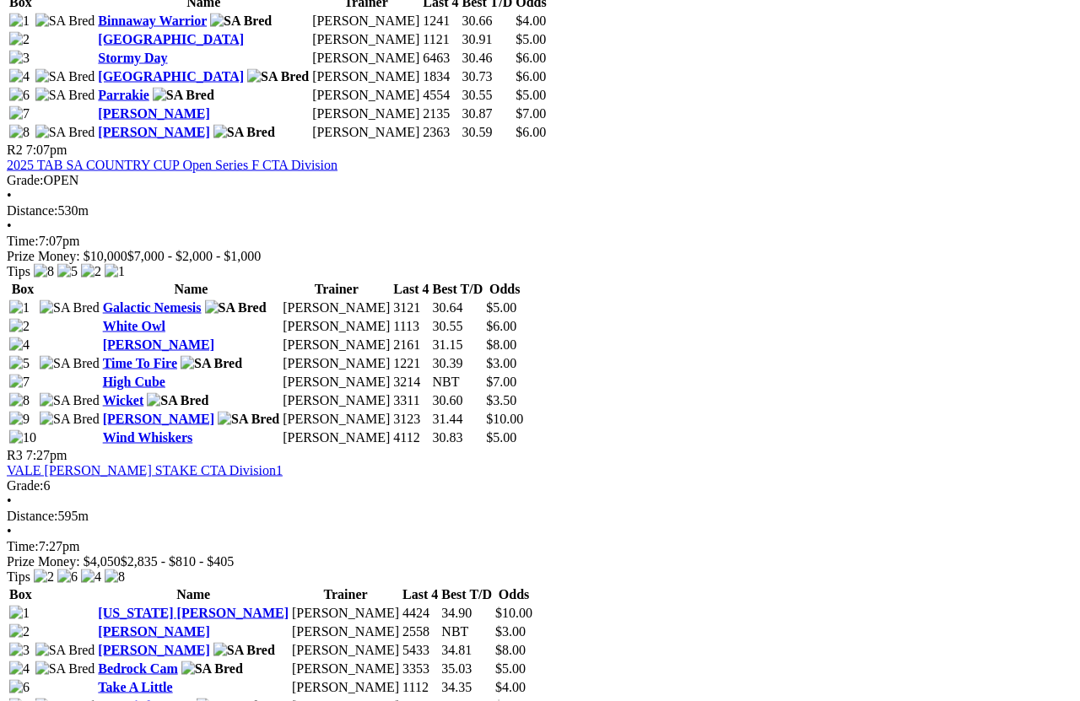
scroll to position [1116, 0]
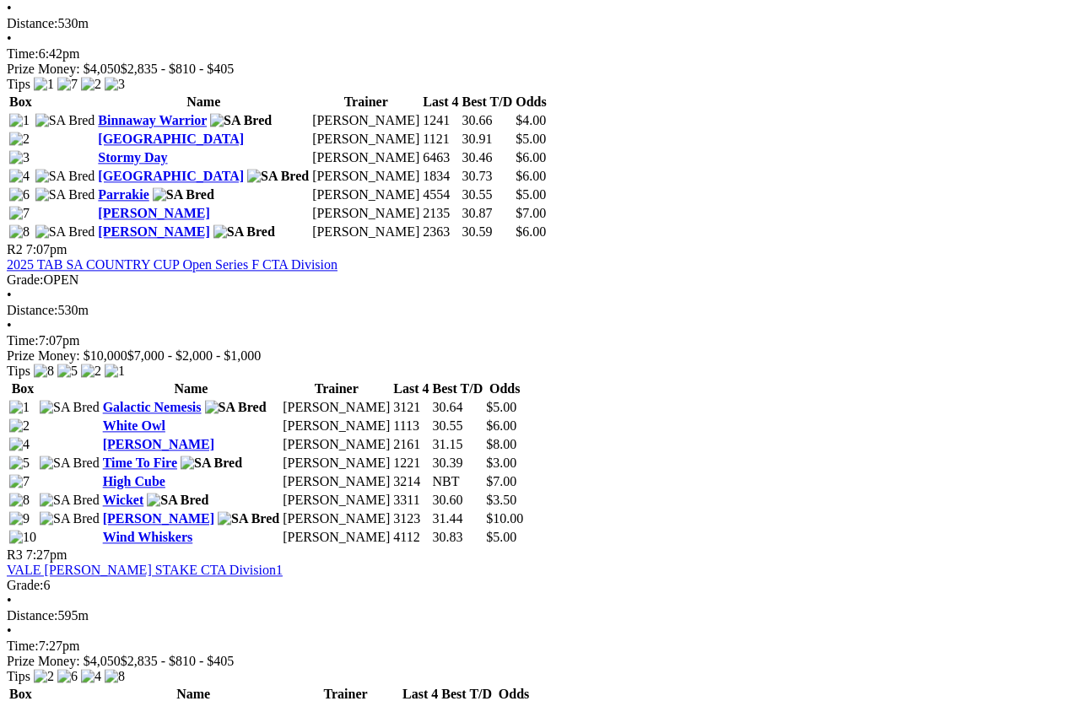
scroll to position [1016, 0]
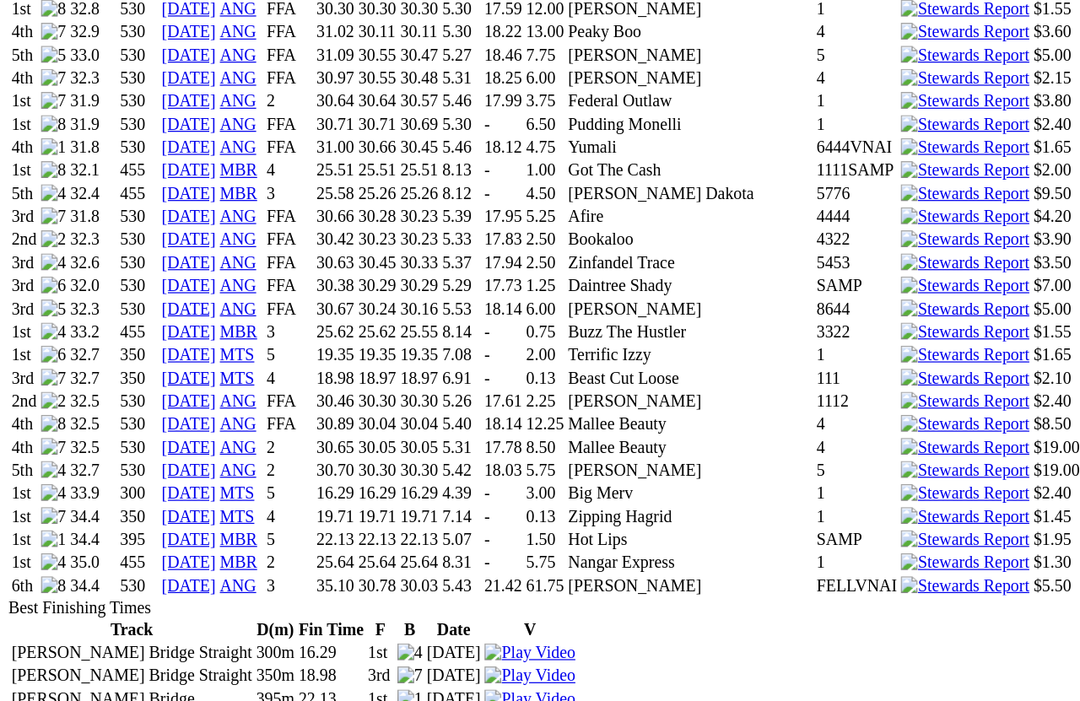
scroll to position [2173, 0]
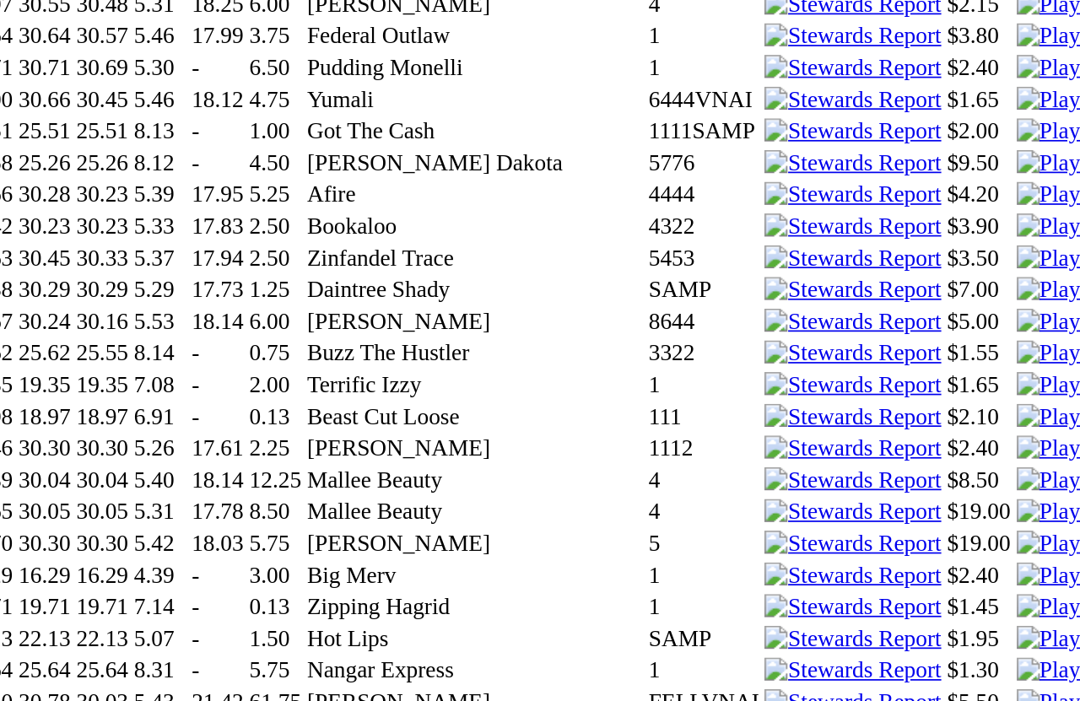
click at [873, 493] on img at bounding box center [909, 500] width 73 height 15
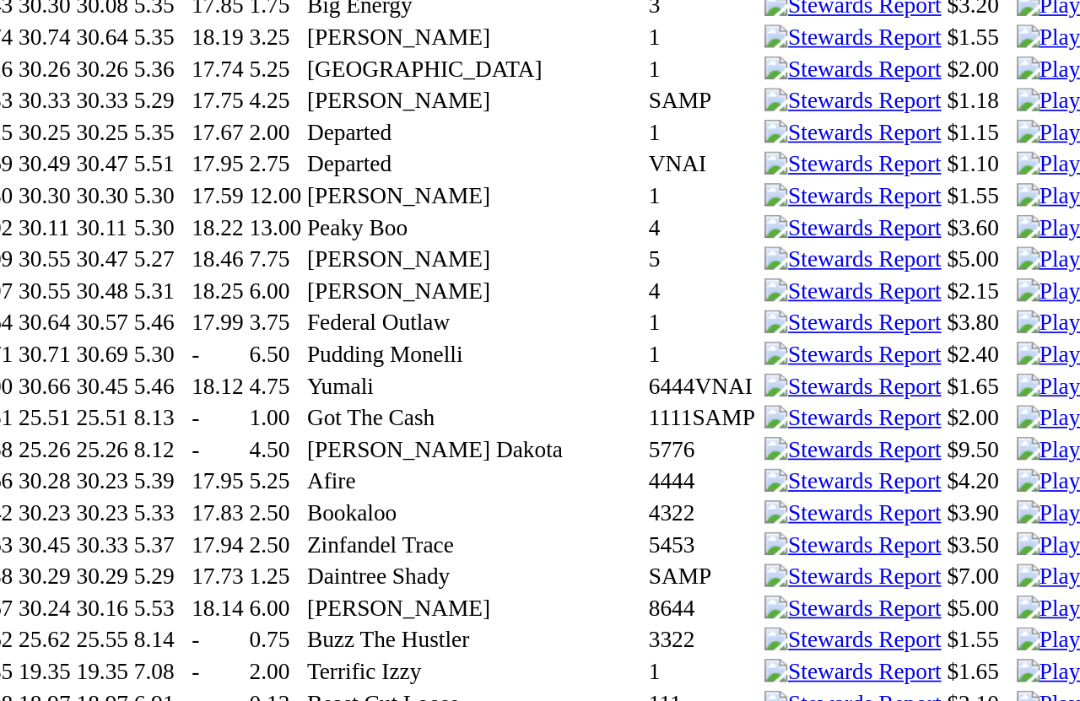
scroll to position [2131, 0]
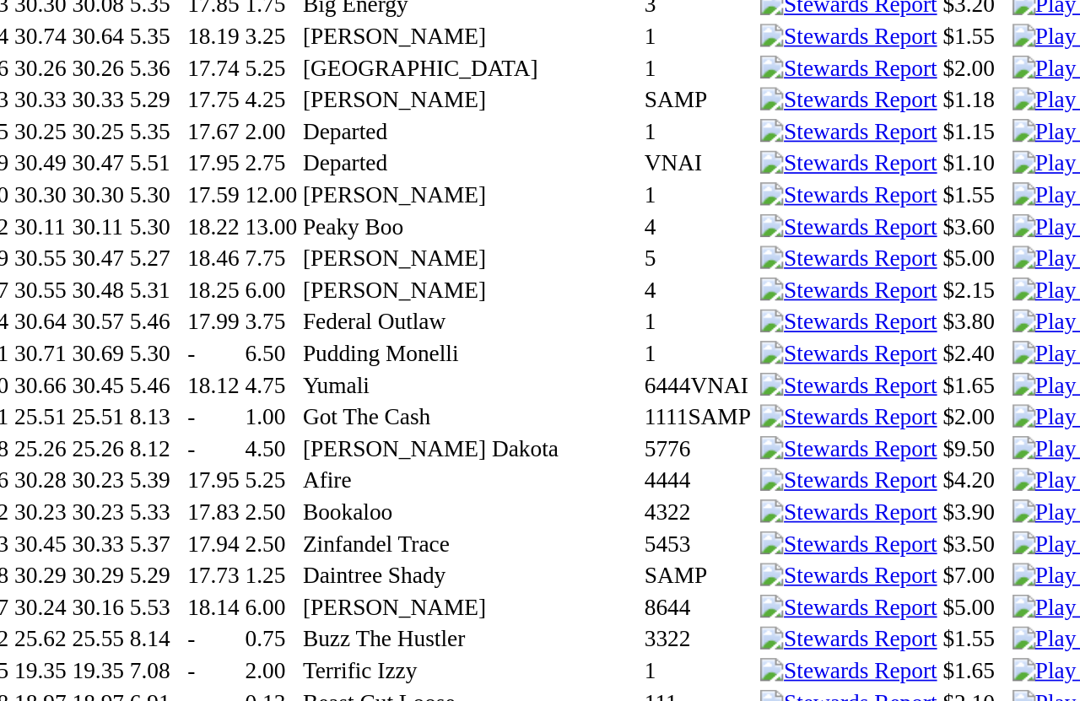
click at [873, 311] on img at bounding box center [909, 318] width 73 height 15
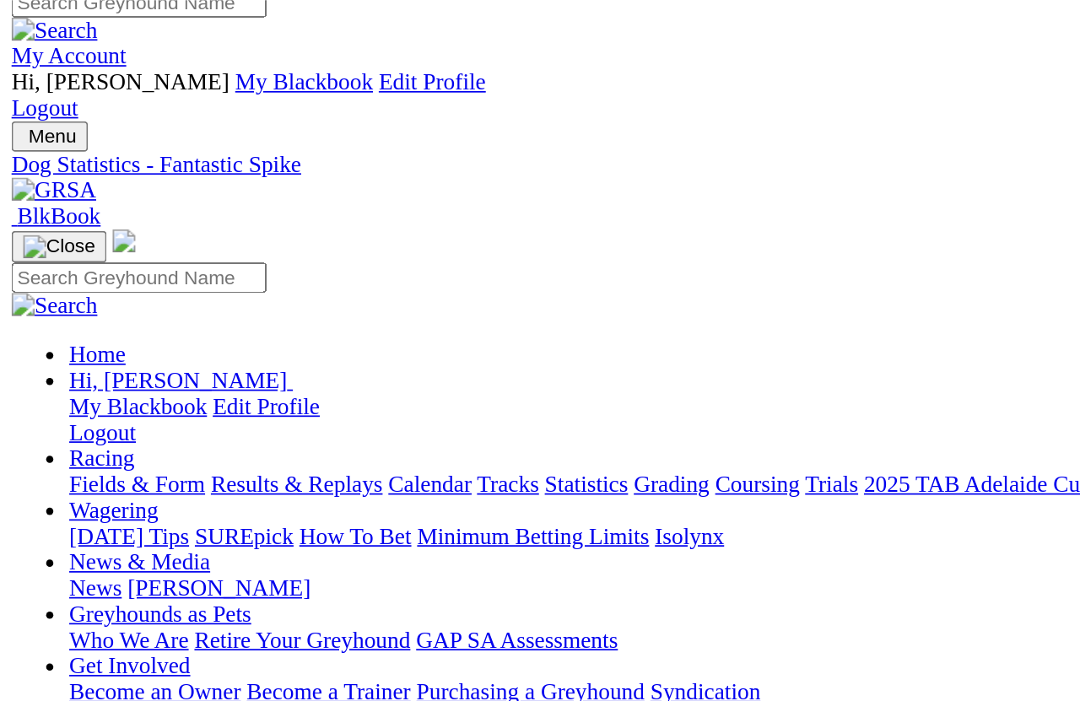
scroll to position [0, 0]
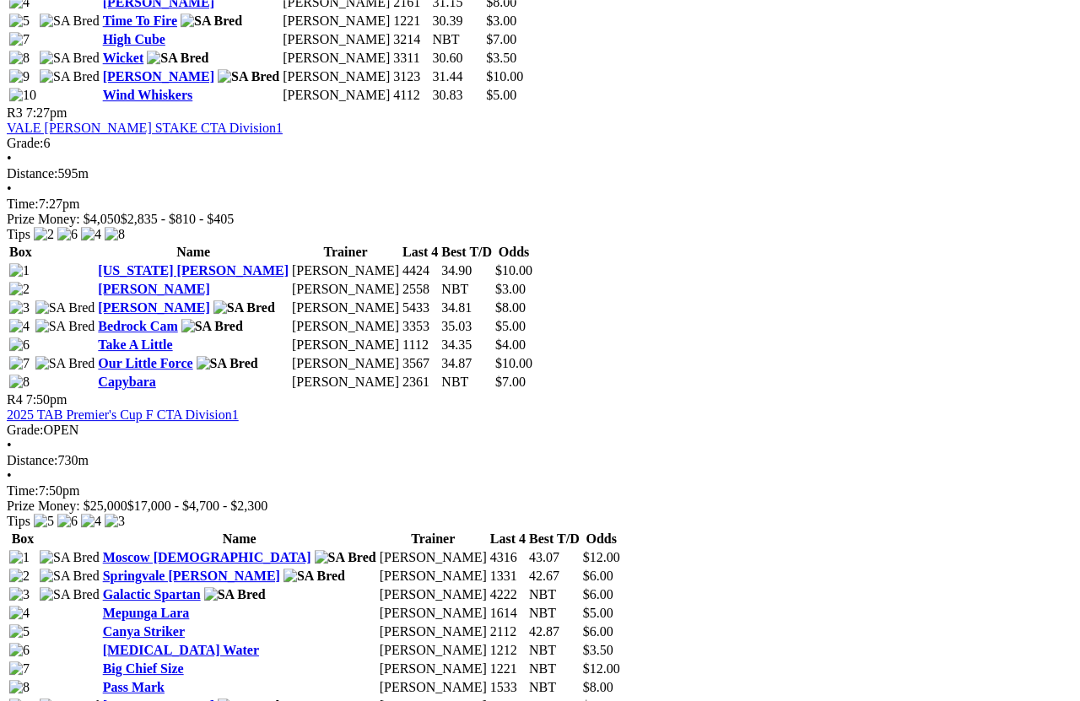
scroll to position [1459, 0]
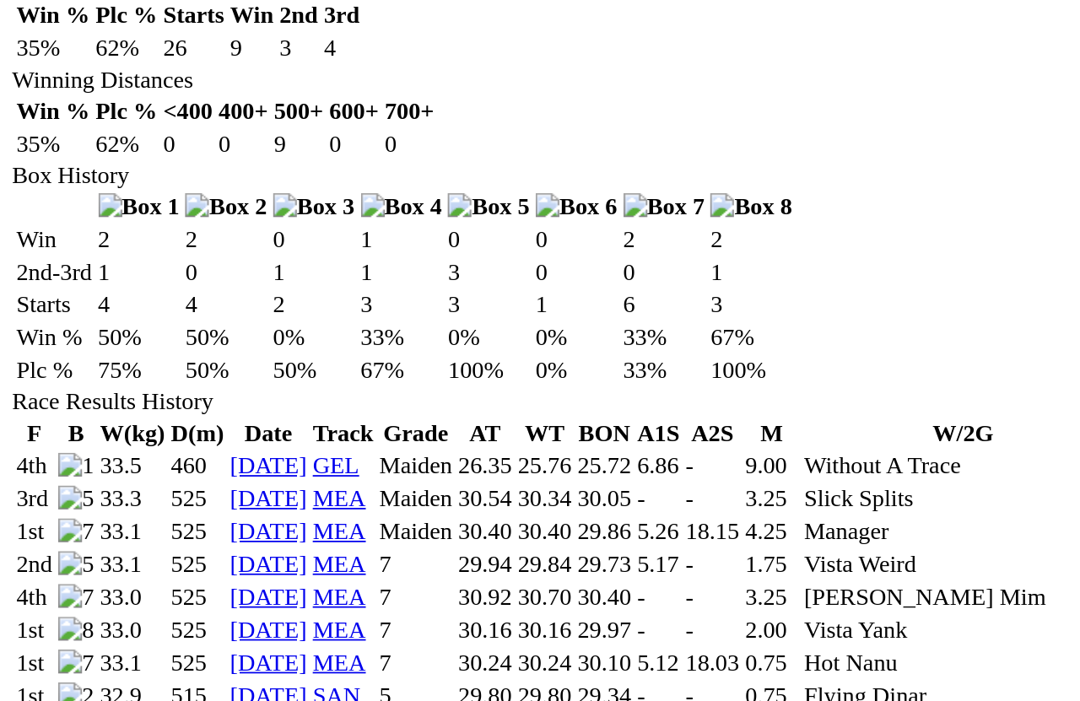
scroll to position [825, 0]
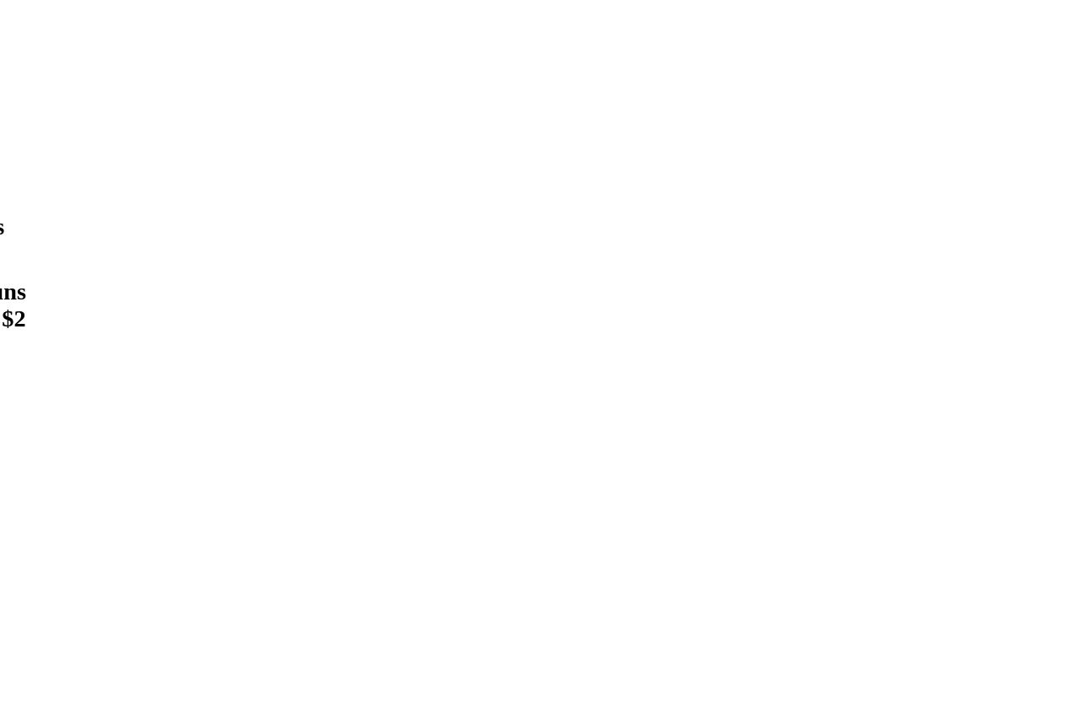
scroll to position [793, 0]
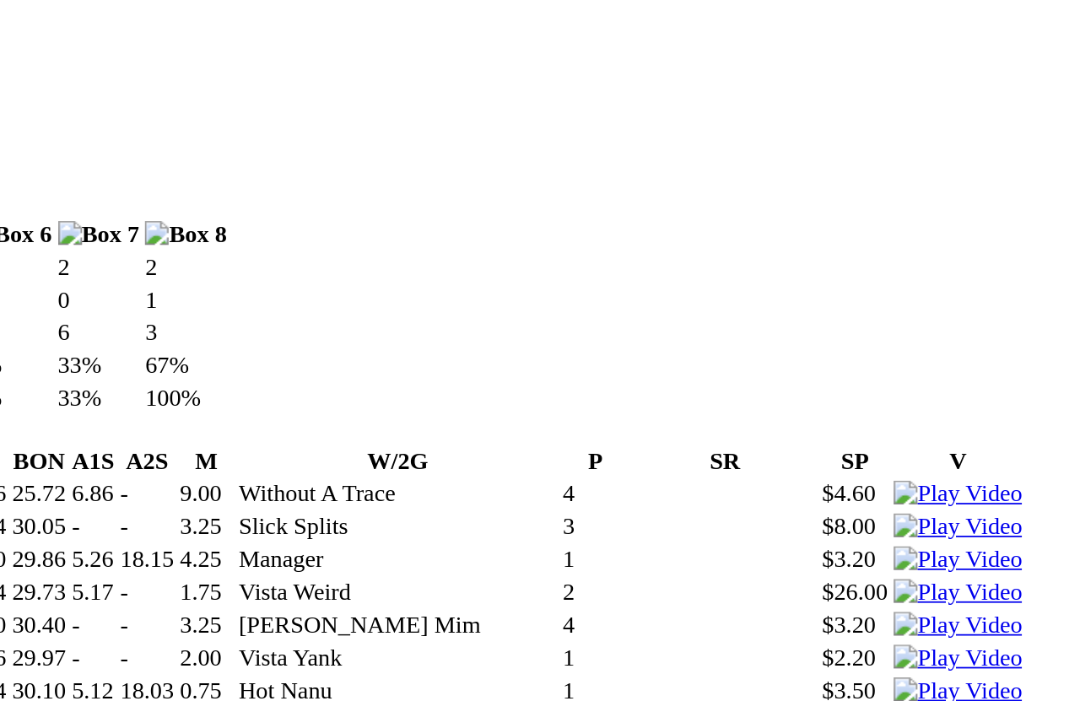
scroll to position [823, 0]
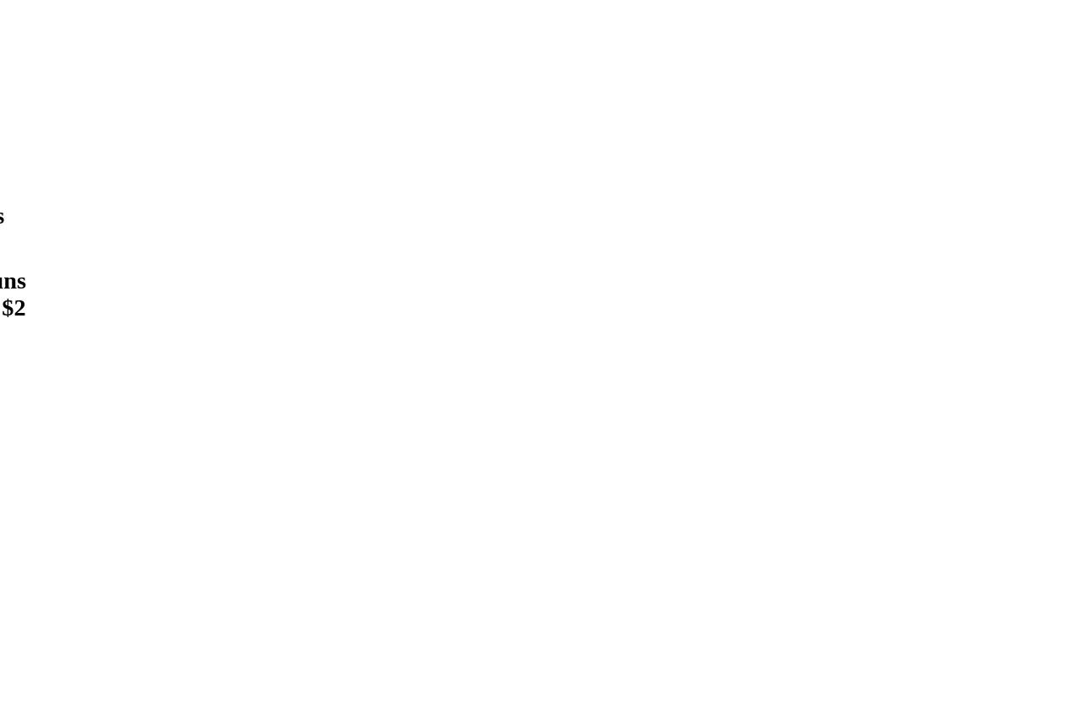
scroll to position [798, 0]
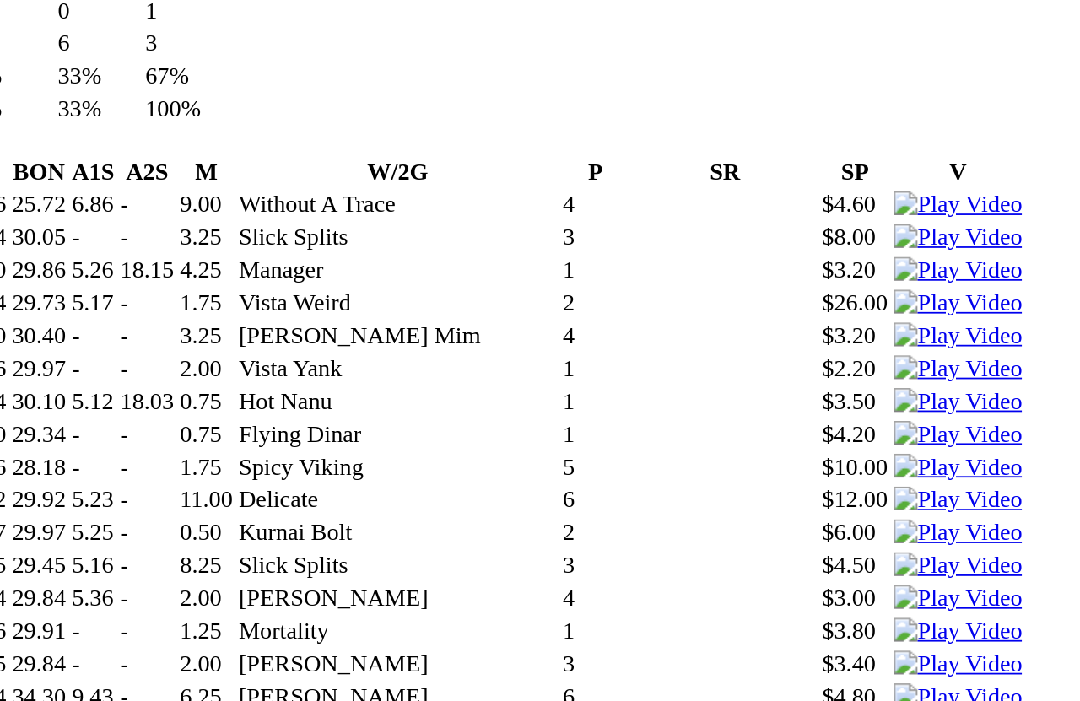
scroll to position [992, 0]
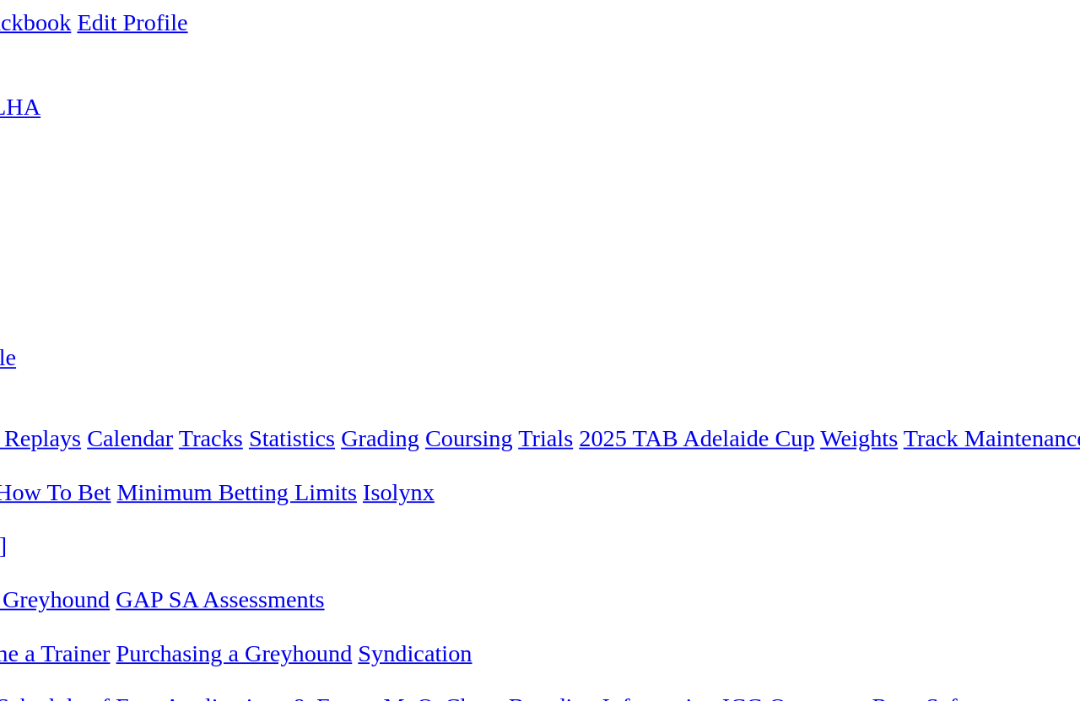
scroll to position [0, 0]
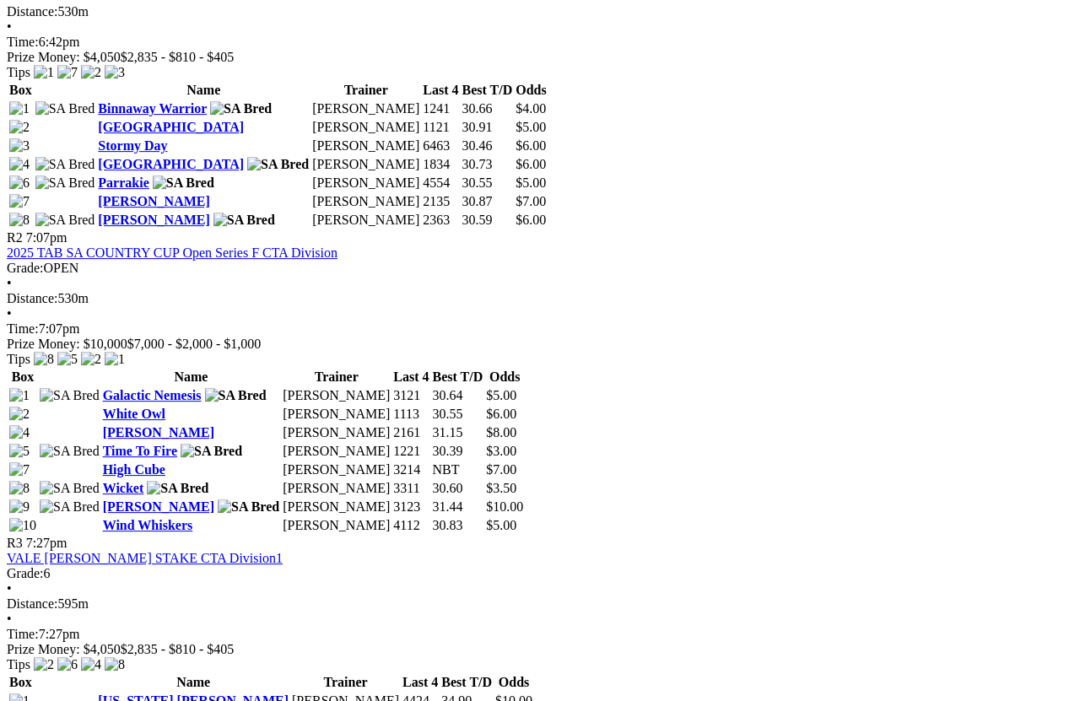
scroll to position [1028, 0]
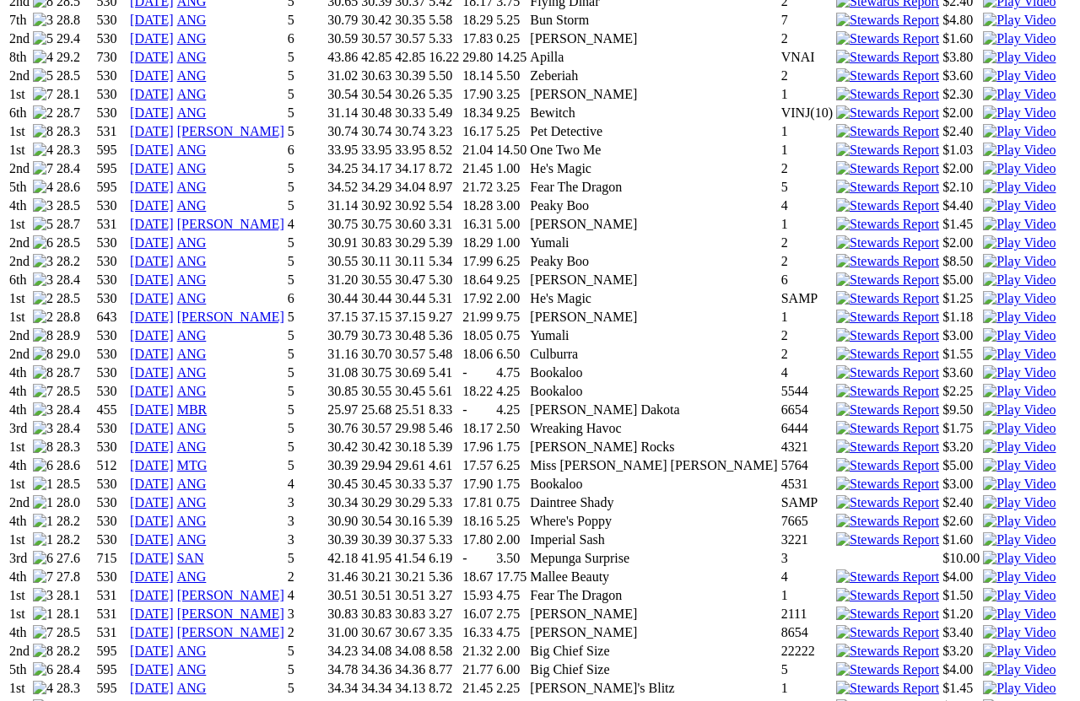
scroll to position [1585, 0]
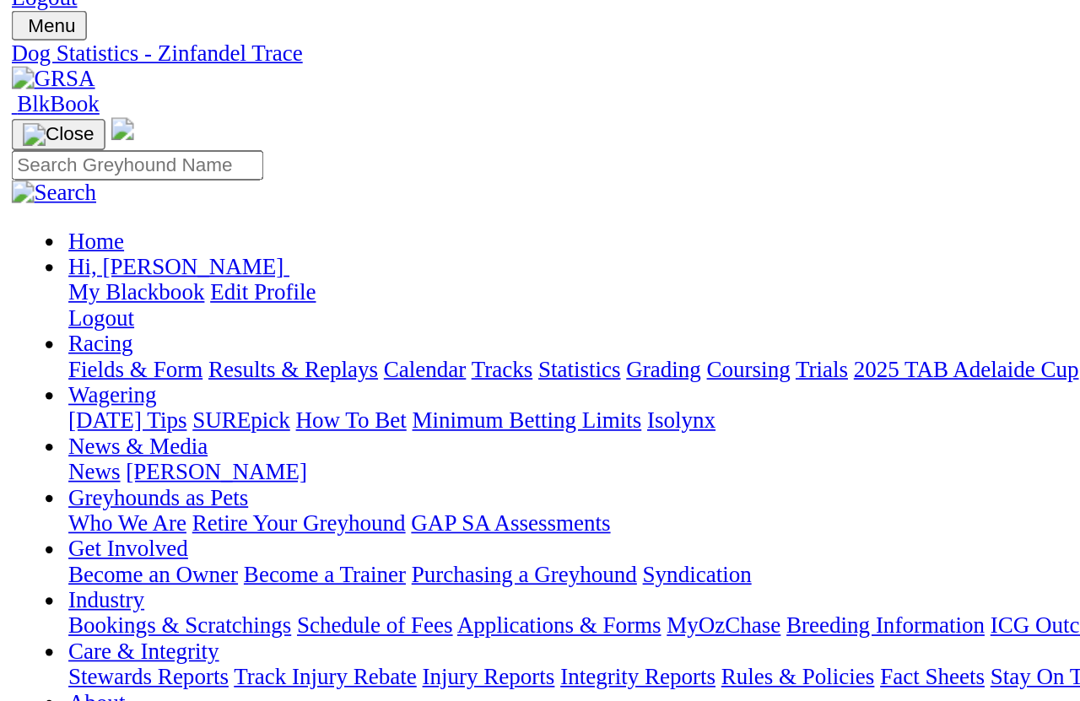
scroll to position [0, 0]
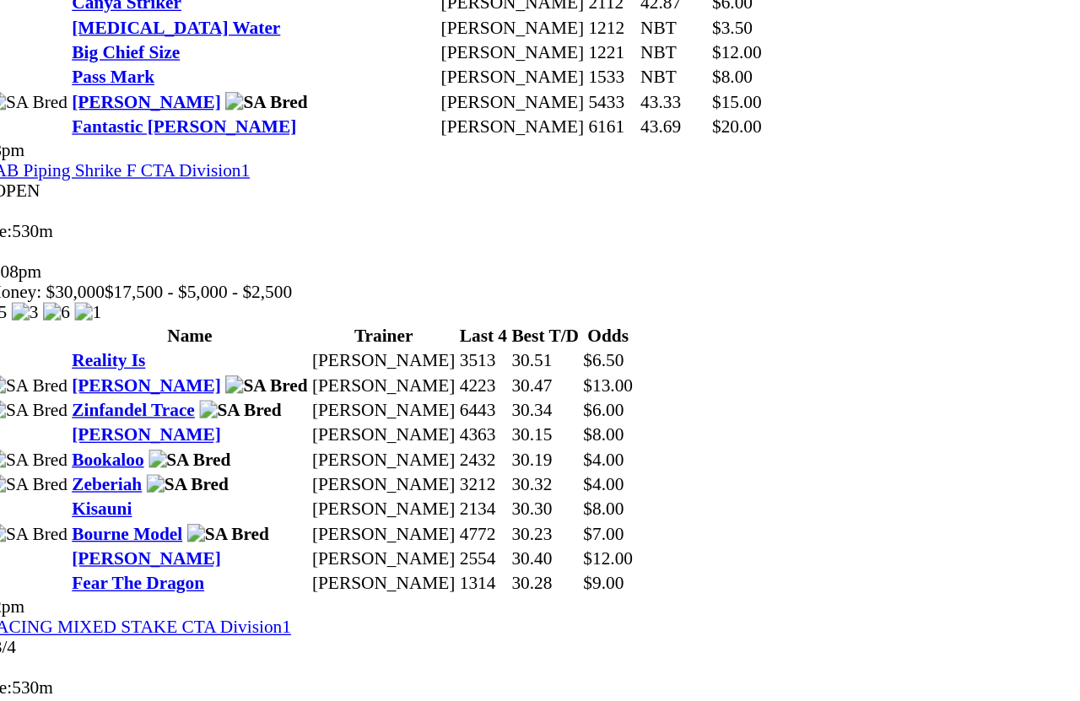
scroll to position [1964, 0]
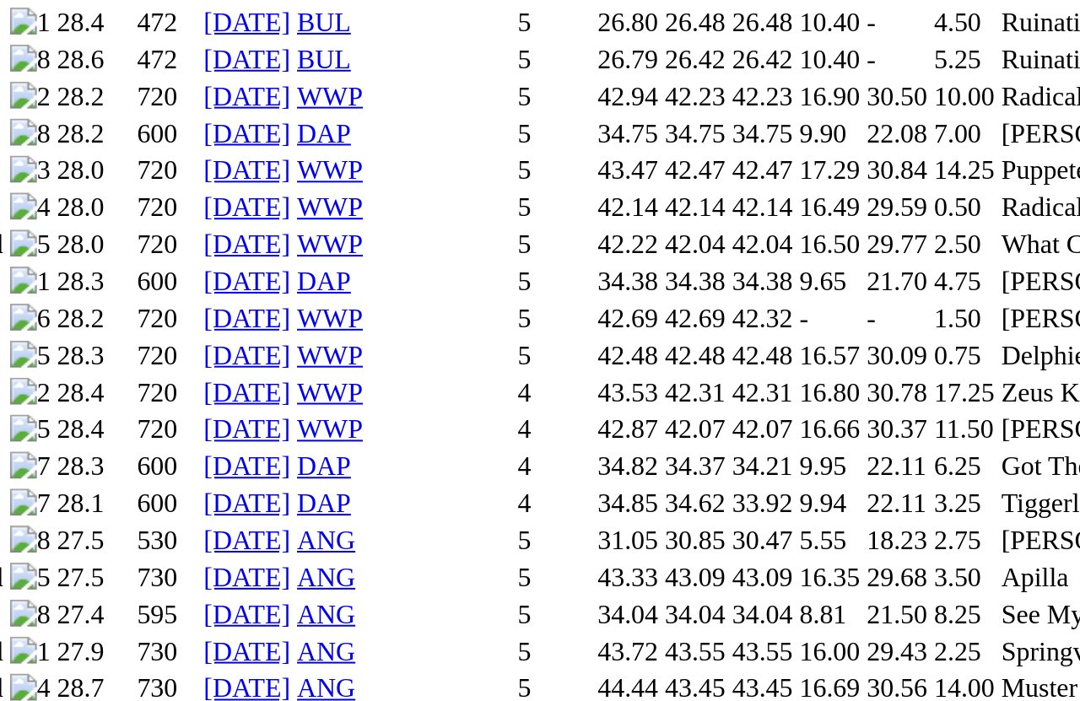
scroll to position [1580, 0]
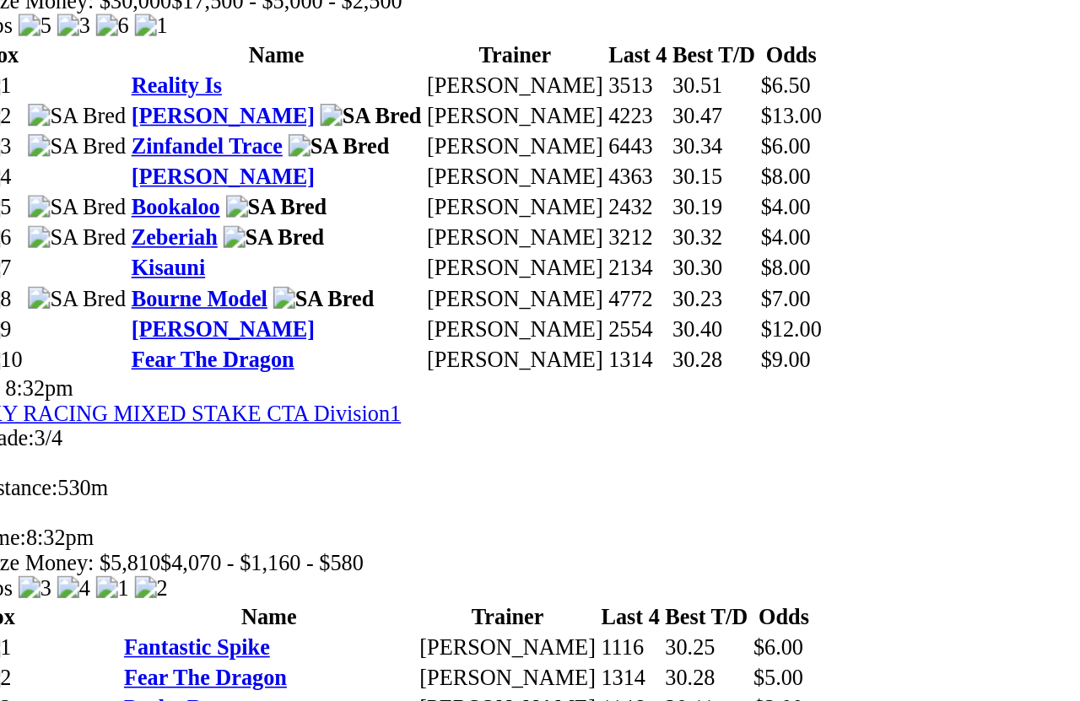
scroll to position [2300, 0]
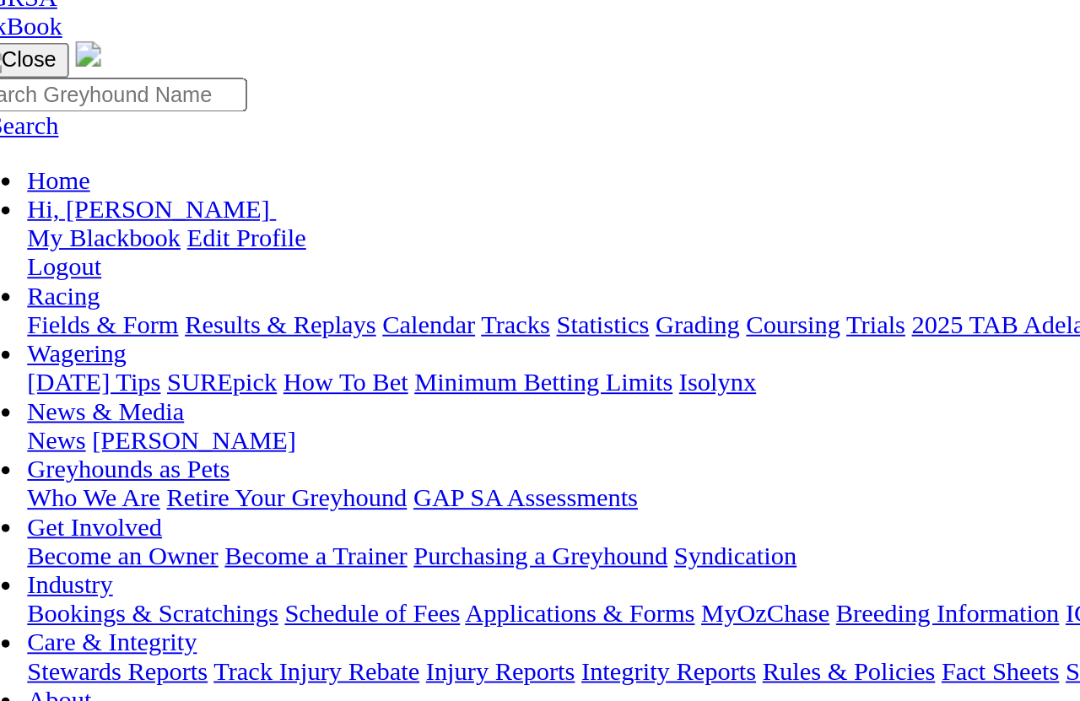
scroll to position [127, 0]
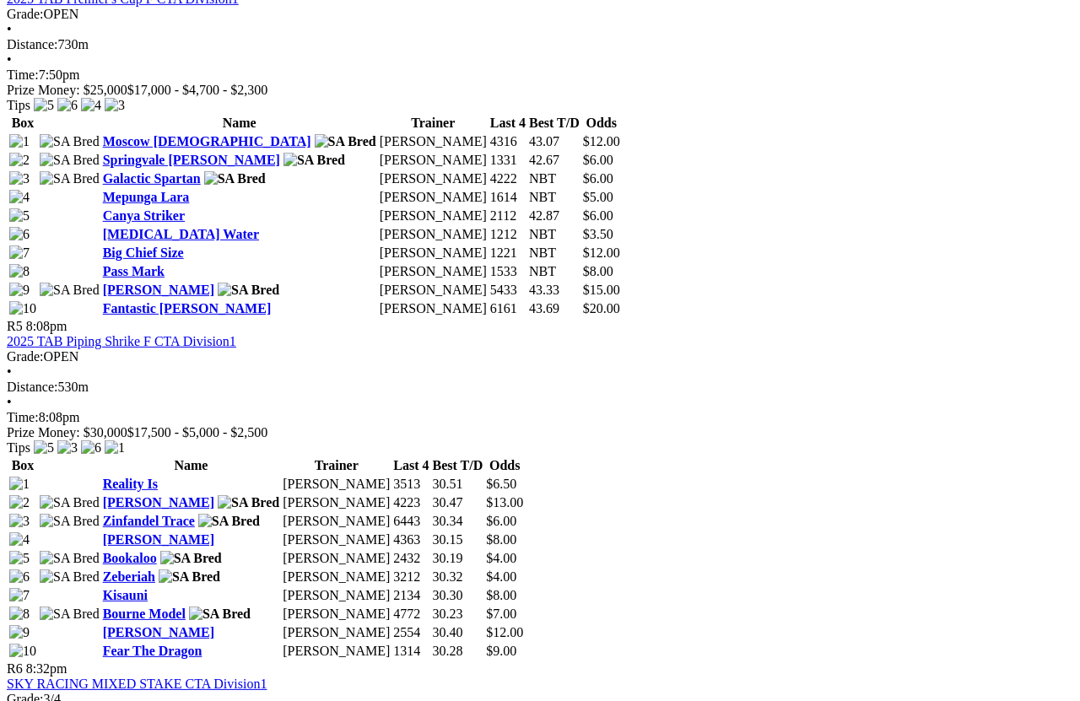
scroll to position [1919, 0]
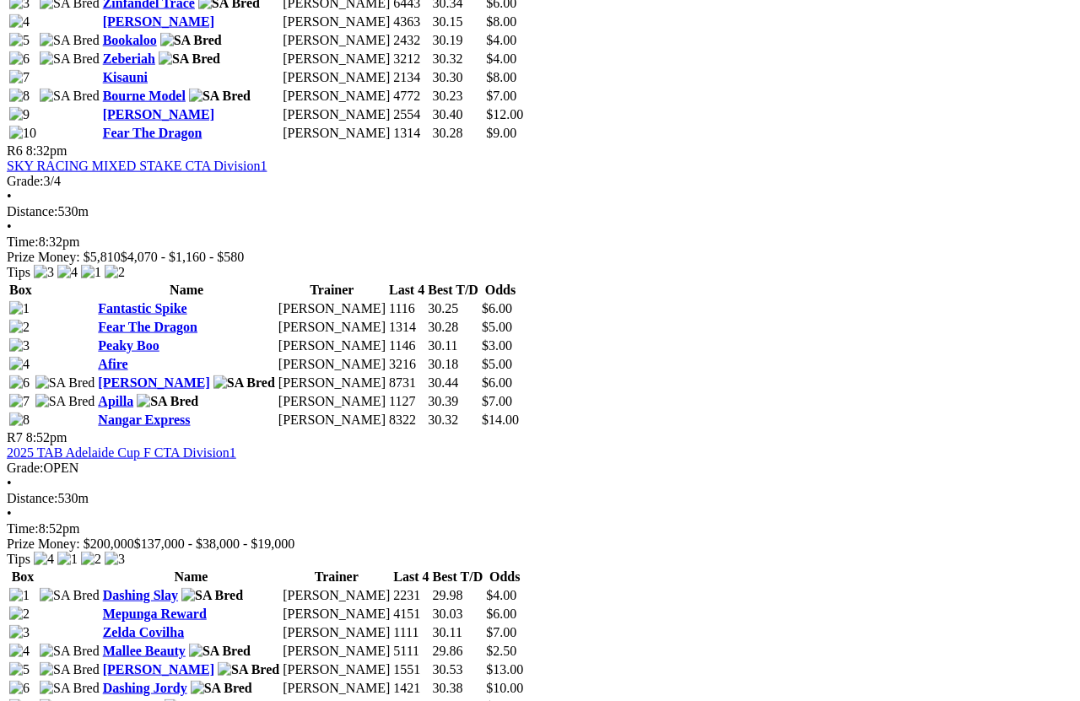
scroll to position [2439, 0]
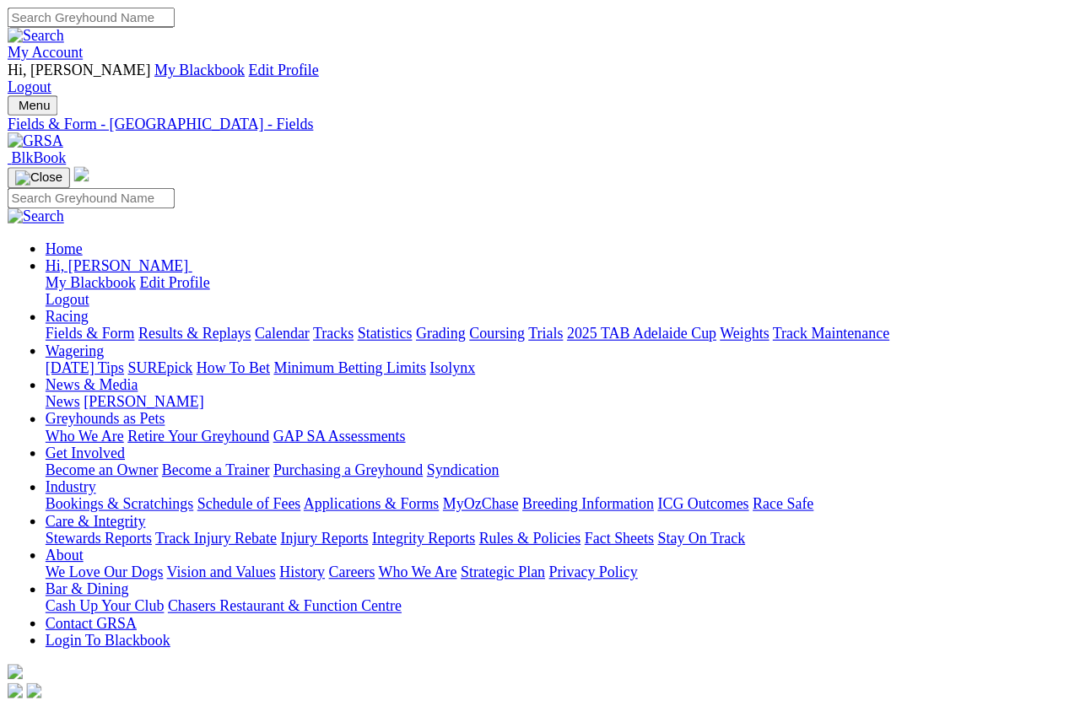
scroll to position [12, 0]
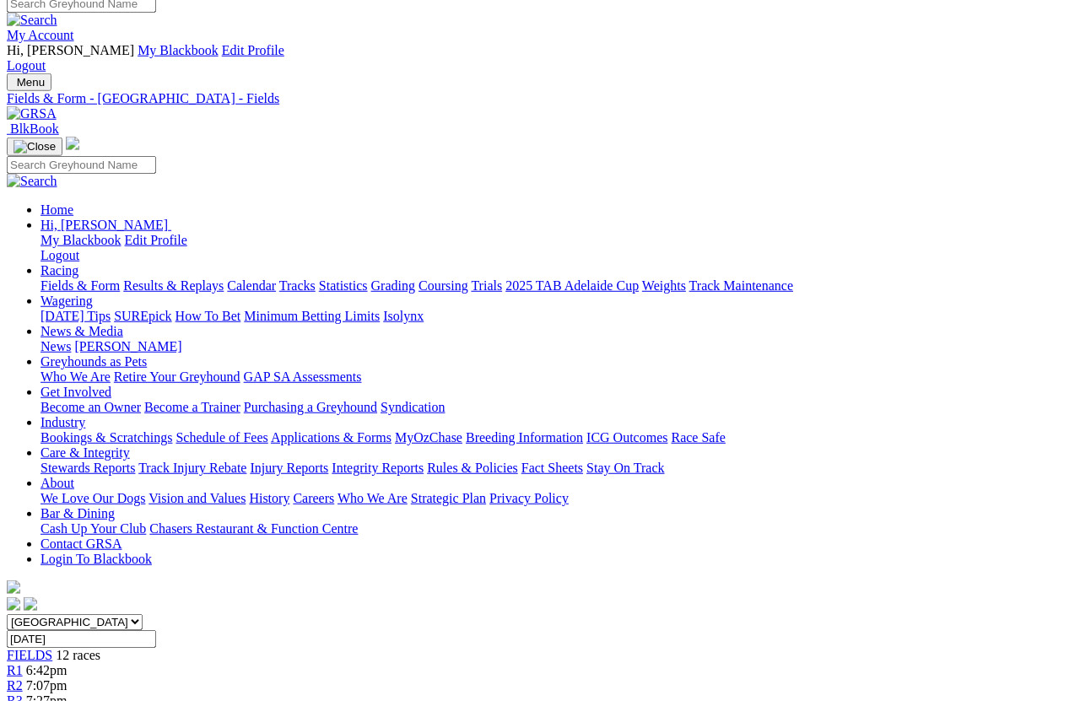
click at [123, 324] on link "News & Media" at bounding box center [82, 331] width 83 height 14
click at [71, 339] on link "News" at bounding box center [56, 346] width 30 height 14
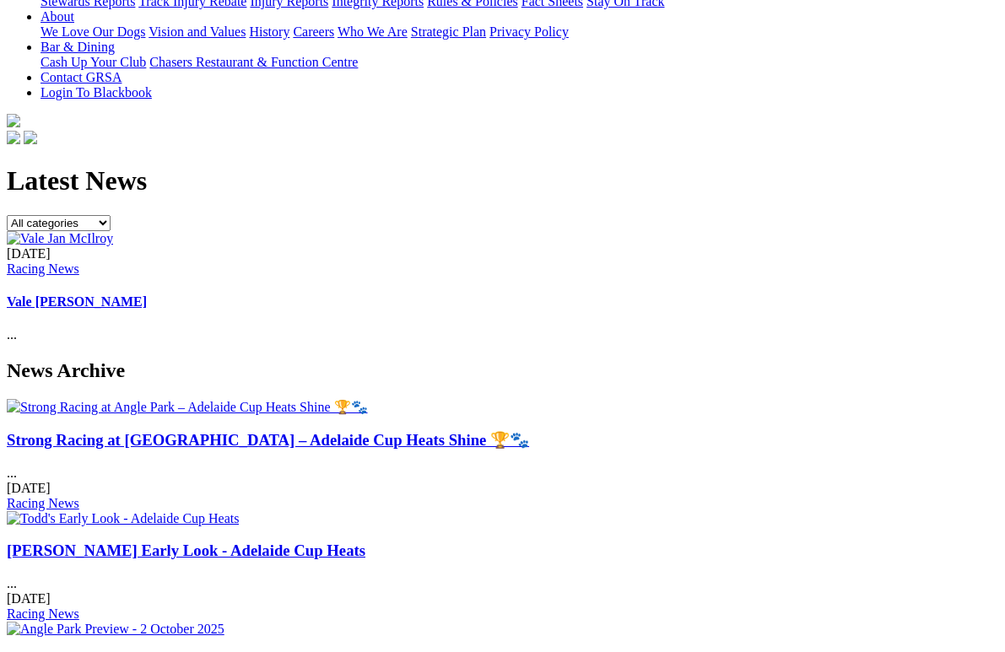
scroll to position [479, 0]
